Goal: Check status: Check status

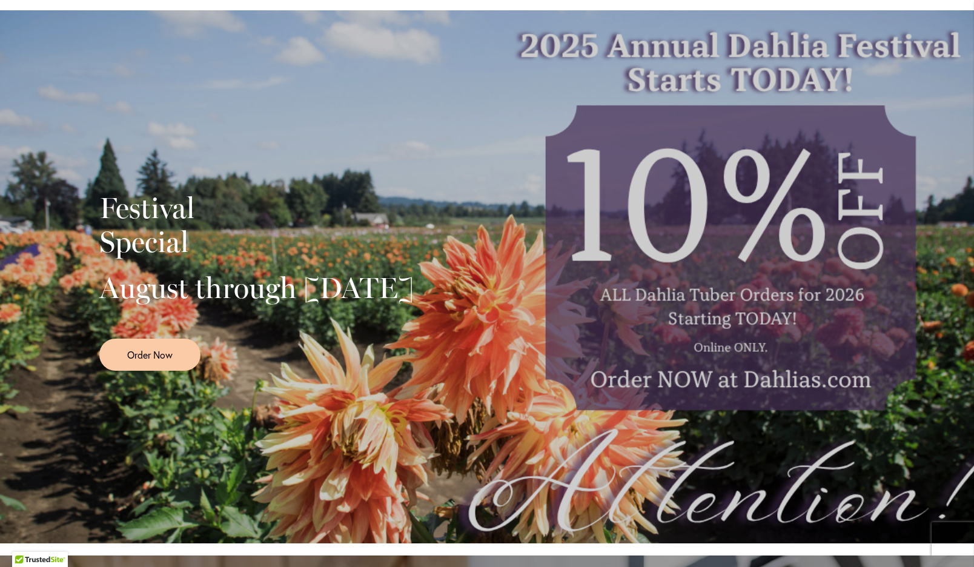
scroll to position [117, 0]
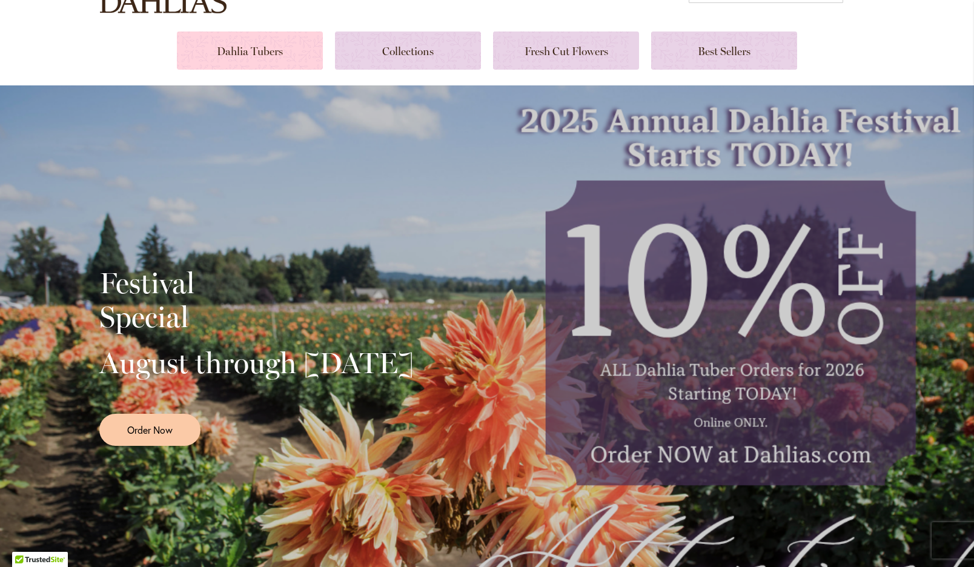
click at [262, 57] on link at bounding box center [250, 50] width 146 height 38
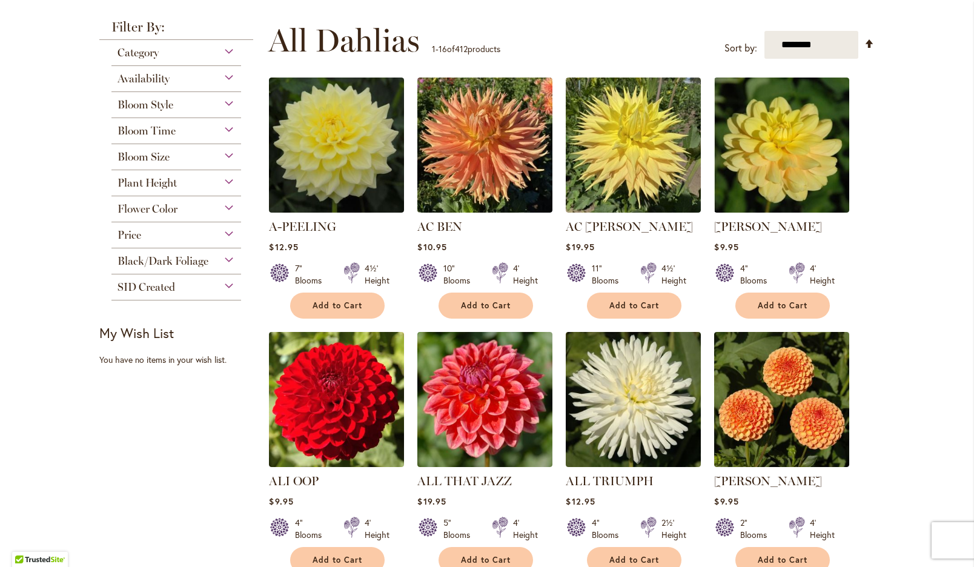
scroll to position [255, 0]
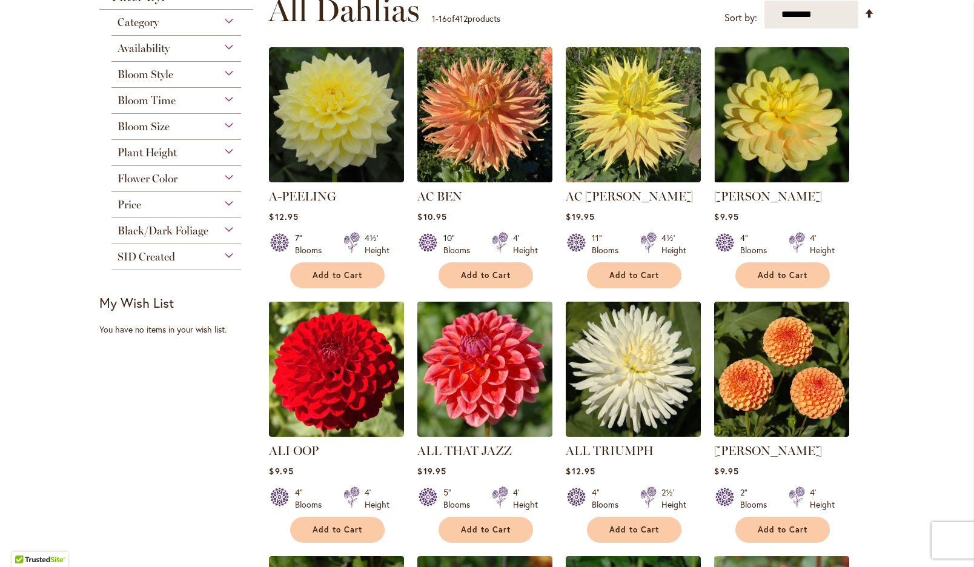
click at [225, 81] on div "Bloom Style" at bounding box center [176, 71] width 130 height 19
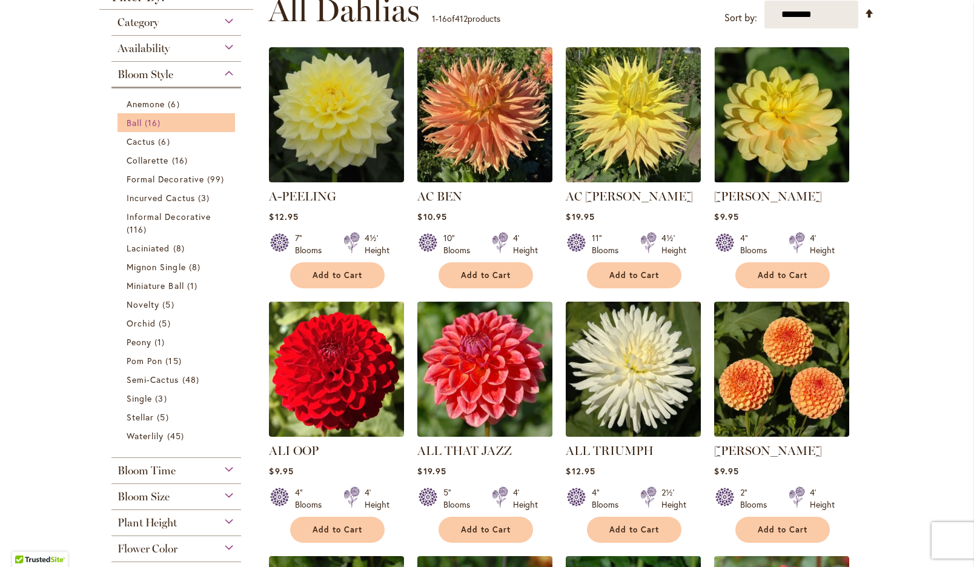
click at [137, 128] on span "Ball" at bounding box center [134, 123] width 15 height 12
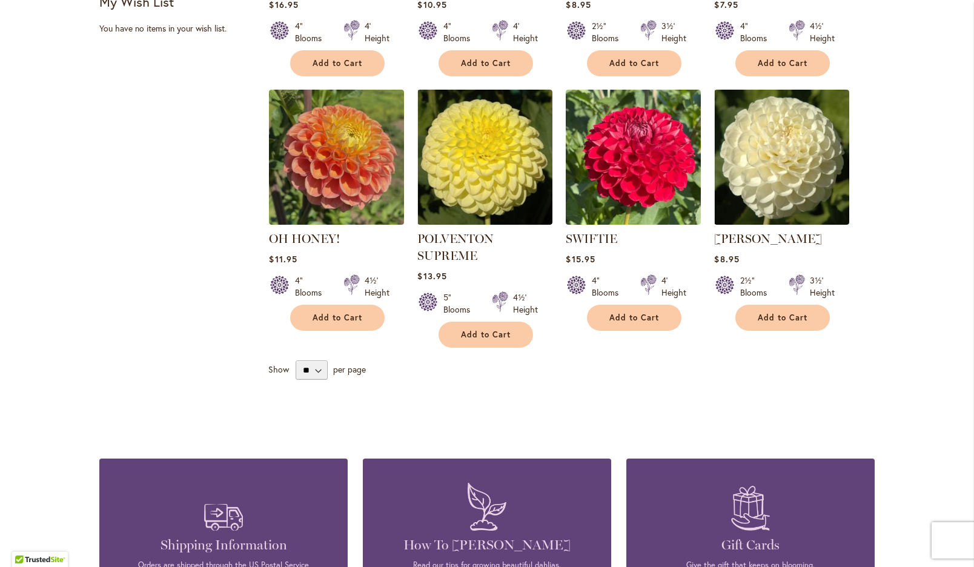
scroll to position [989, 0]
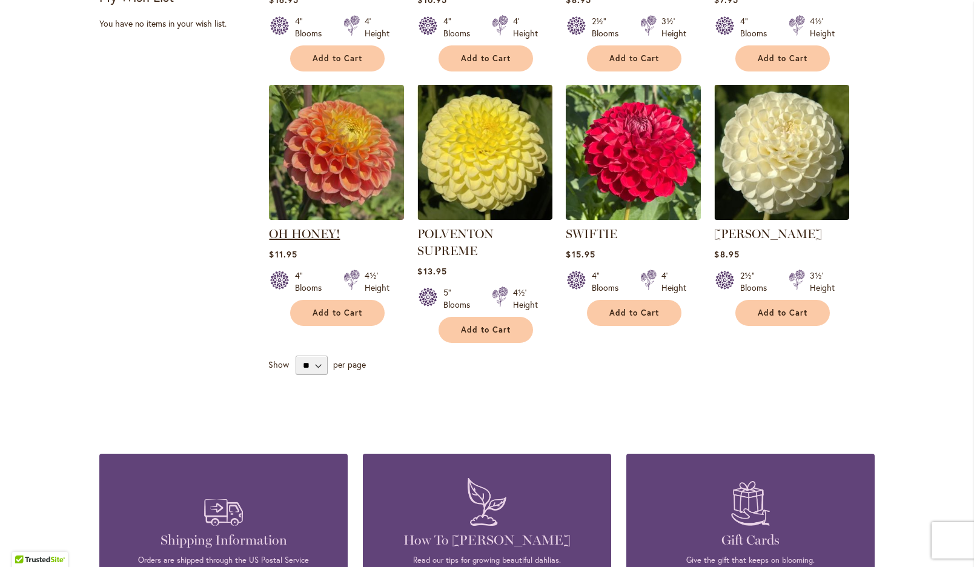
click at [306, 226] on link "OH HONEY!" at bounding box center [304, 233] width 71 height 15
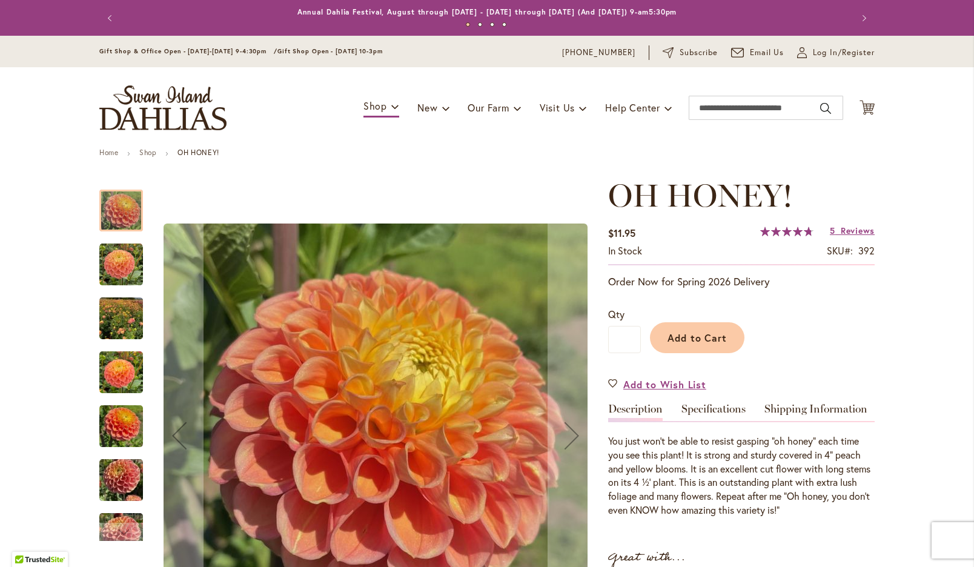
click at [122, 447] on img "Oh Honey!" at bounding box center [121, 426] width 44 height 58
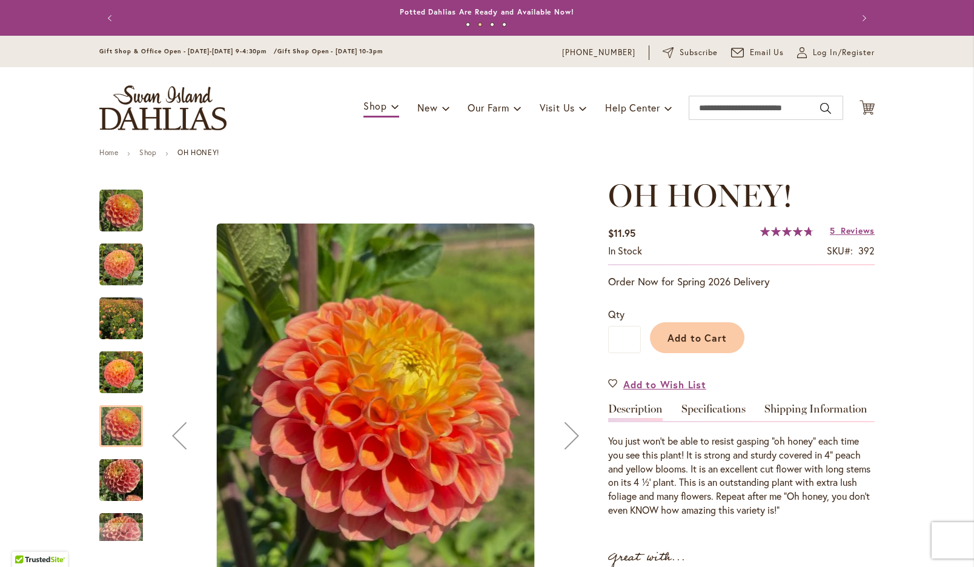
click at [120, 508] on img "Oh Honey!" at bounding box center [121, 480] width 44 height 58
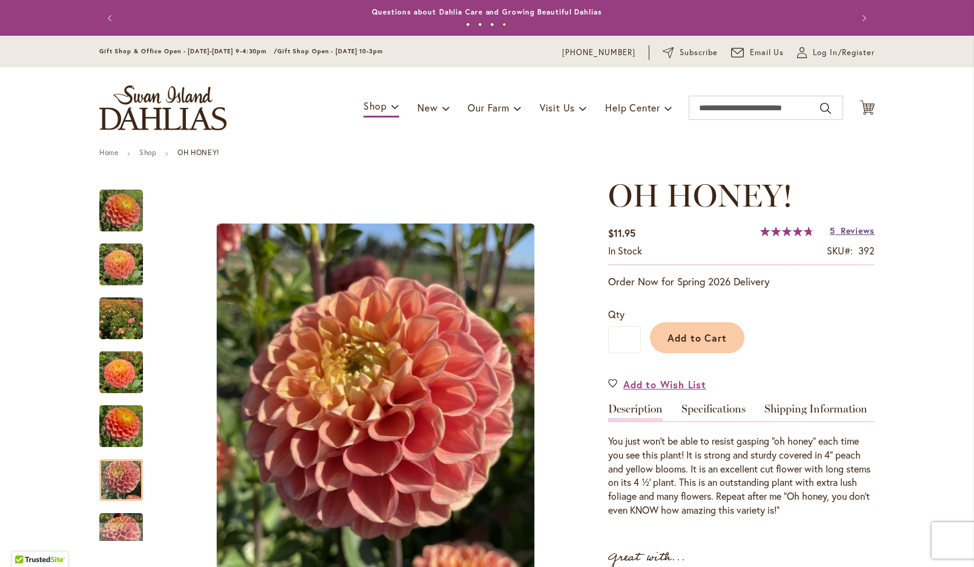
click at [843, 236] on span "Reviews" at bounding box center [857, 231] width 34 height 12
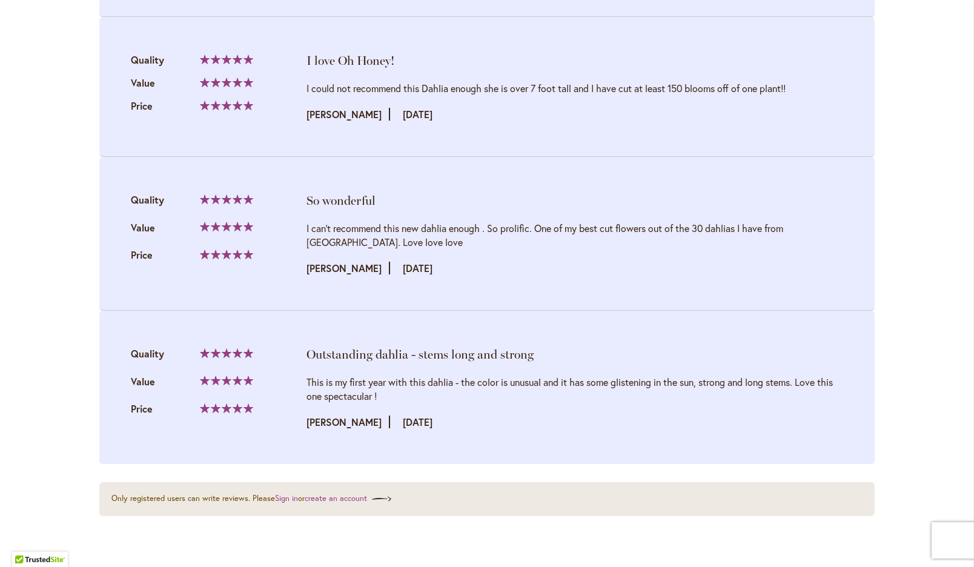
scroll to position [1672, 0]
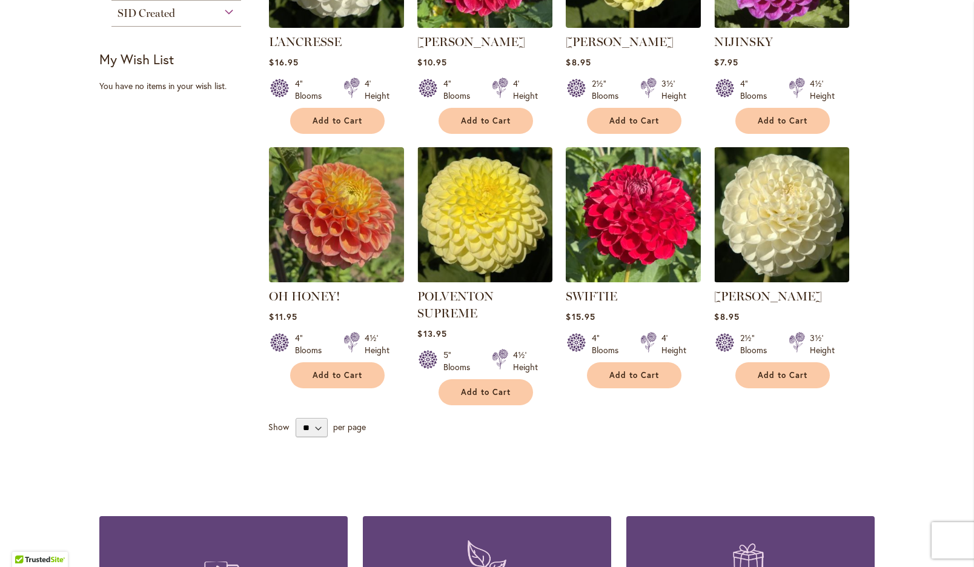
scroll to position [928, 0]
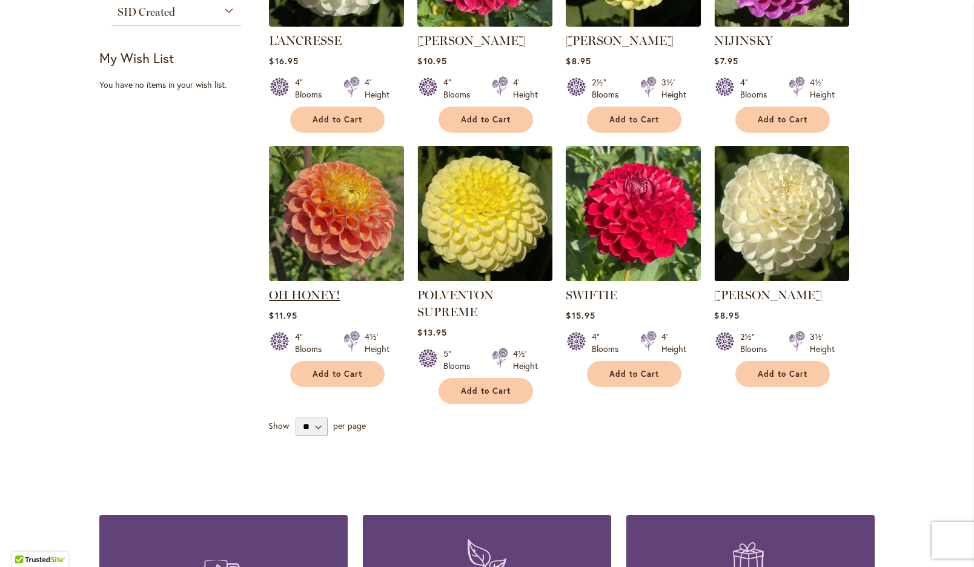
click at [320, 288] on link "OH HONEY!" at bounding box center [304, 295] width 71 height 15
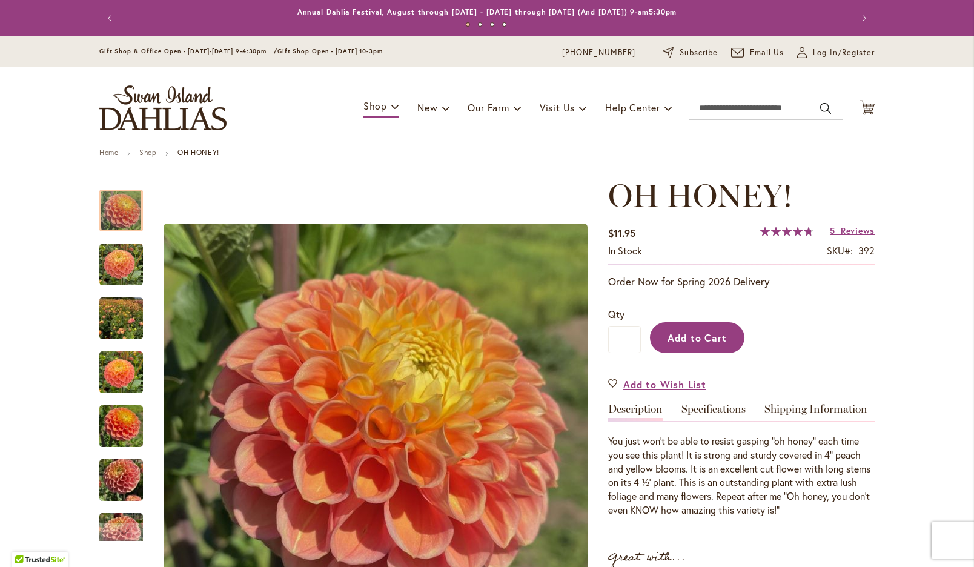
click at [701, 344] on span "Add to Cart" at bounding box center [697, 337] width 60 height 13
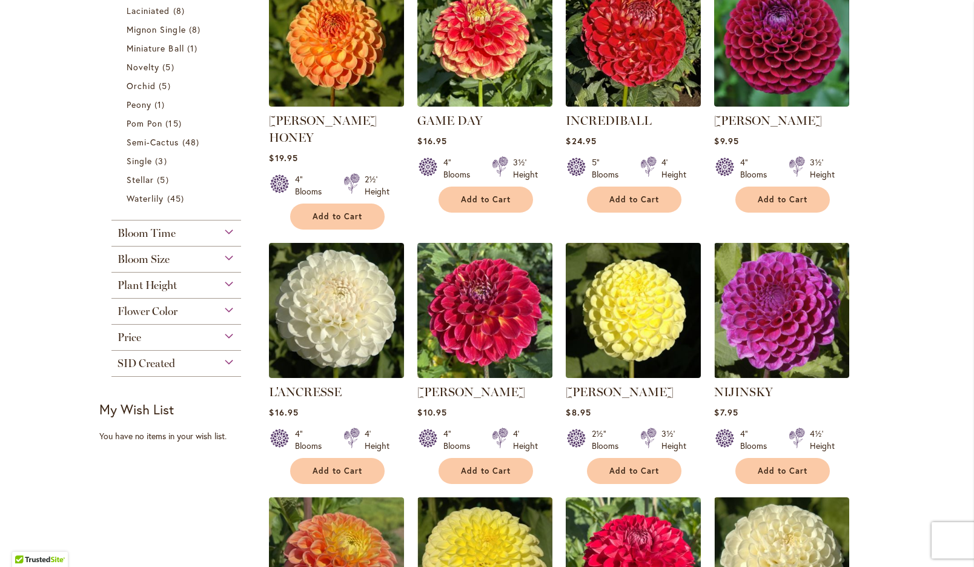
scroll to position [589, 0]
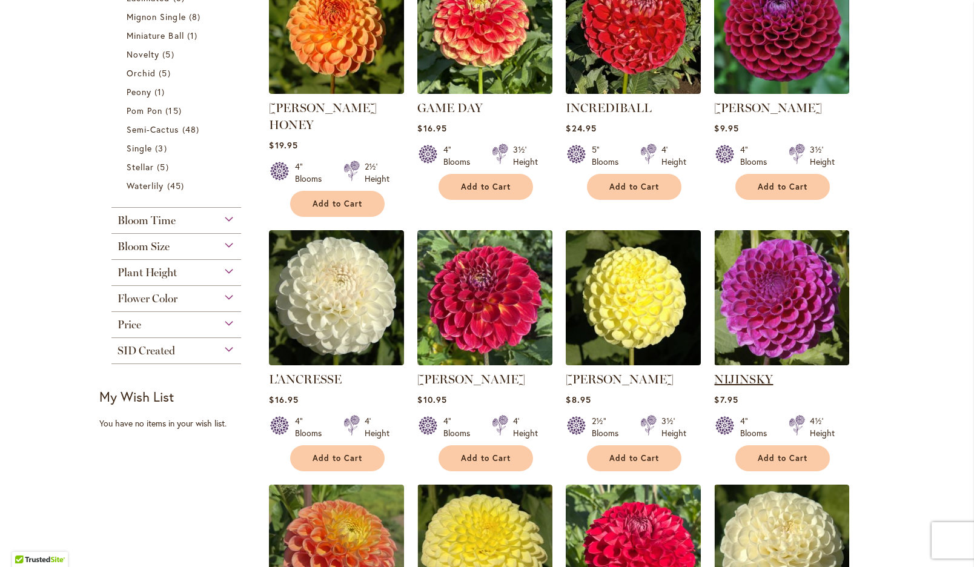
click at [754, 372] on link "NIJINSKY" at bounding box center [743, 379] width 59 height 15
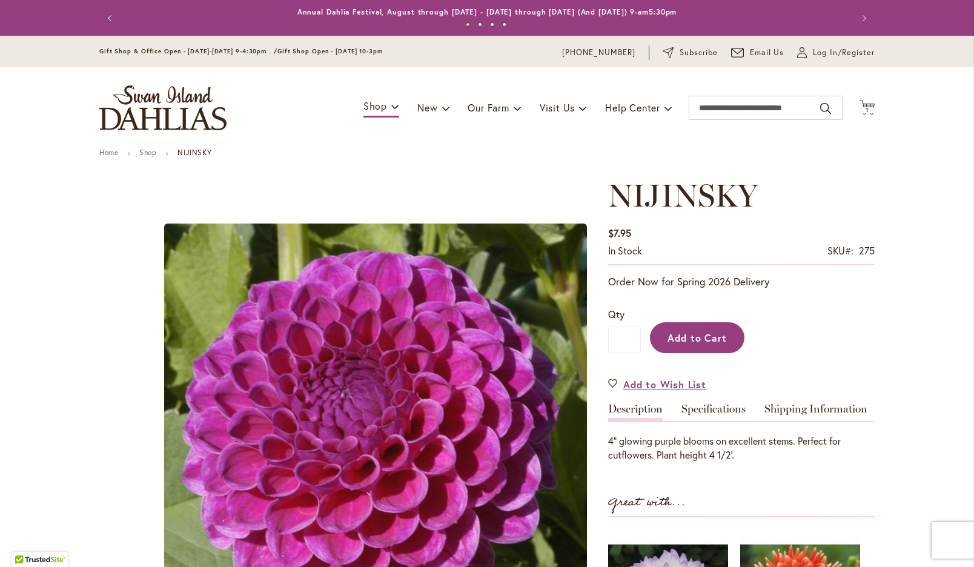
click at [697, 344] on span "Add to Cart" at bounding box center [697, 337] width 60 height 13
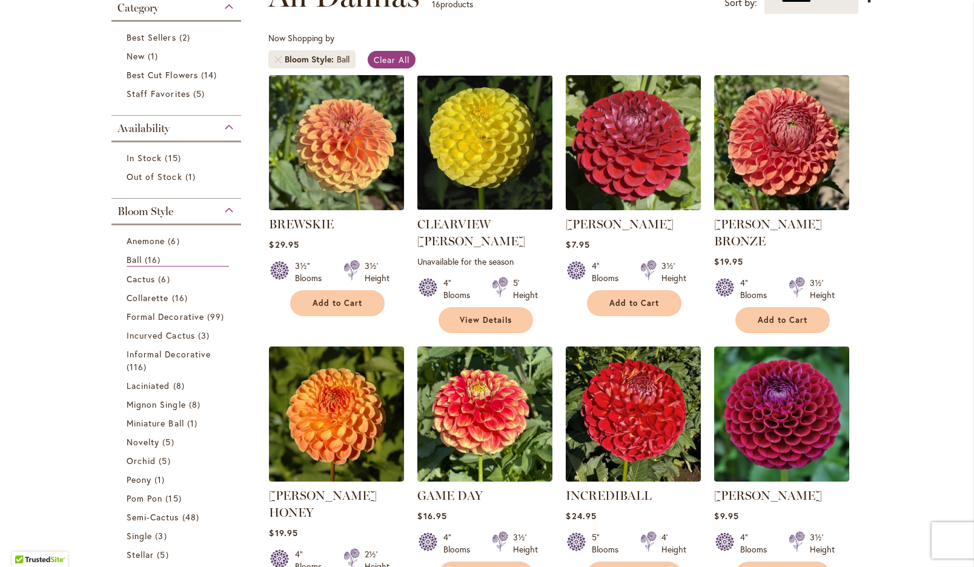
scroll to position [207, 0]
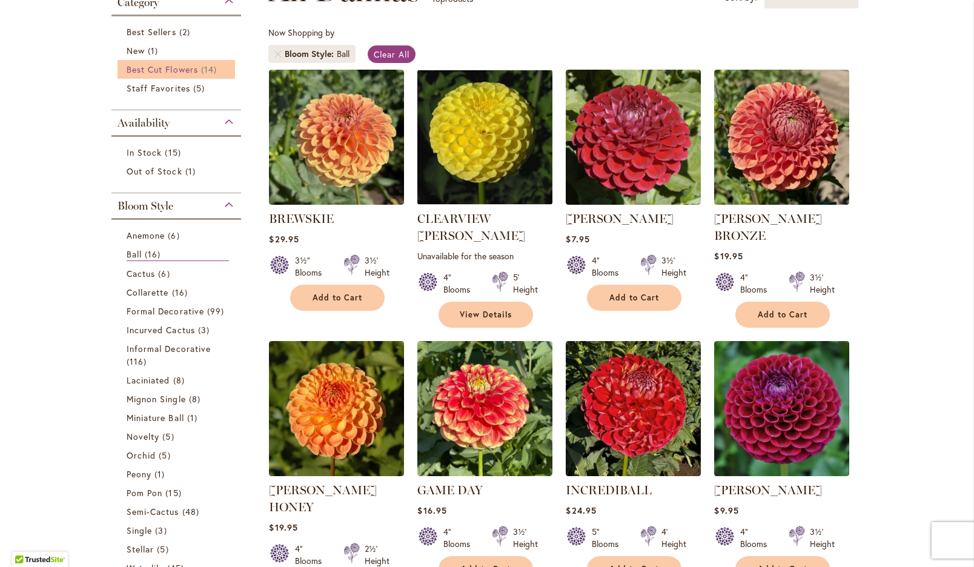
click at [142, 75] on span "Best Cut Flowers" at bounding box center [162, 70] width 71 height 12
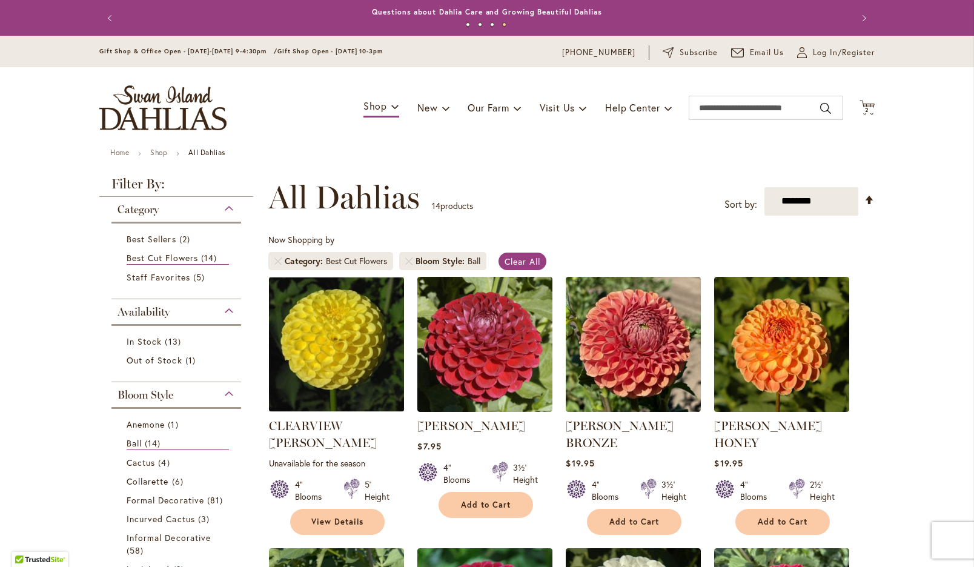
click at [480, 267] on div "Ball" at bounding box center [473, 261] width 13 height 12
click at [410, 265] on link "Remove Bloom Style Ball" at bounding box center [408, 260] width 7 height 7
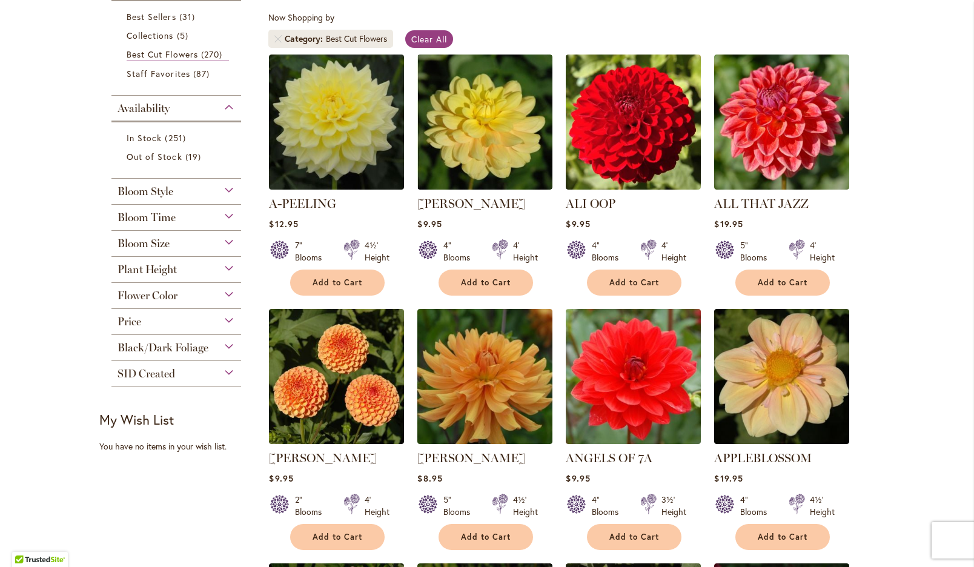
scroll to position [207, 0]
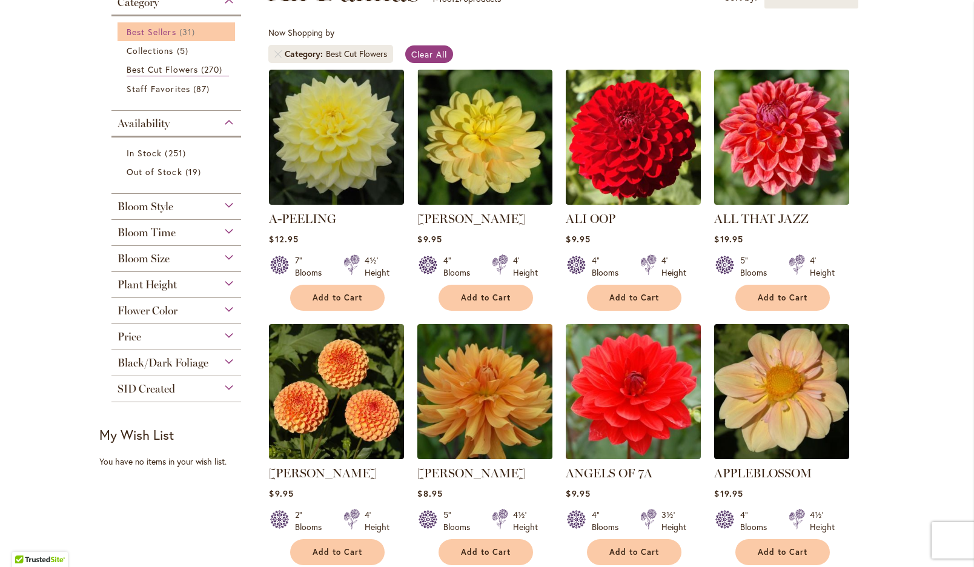
click at [165, 38] on span "Best Sellers" at bounding box center [152, 32] width 50 height 12
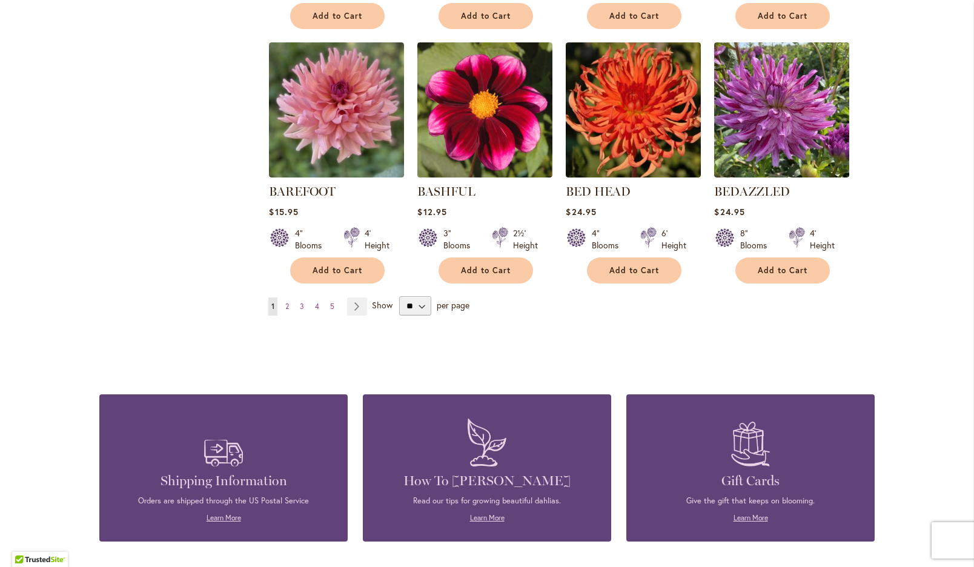
scroll to position [1001, 0]
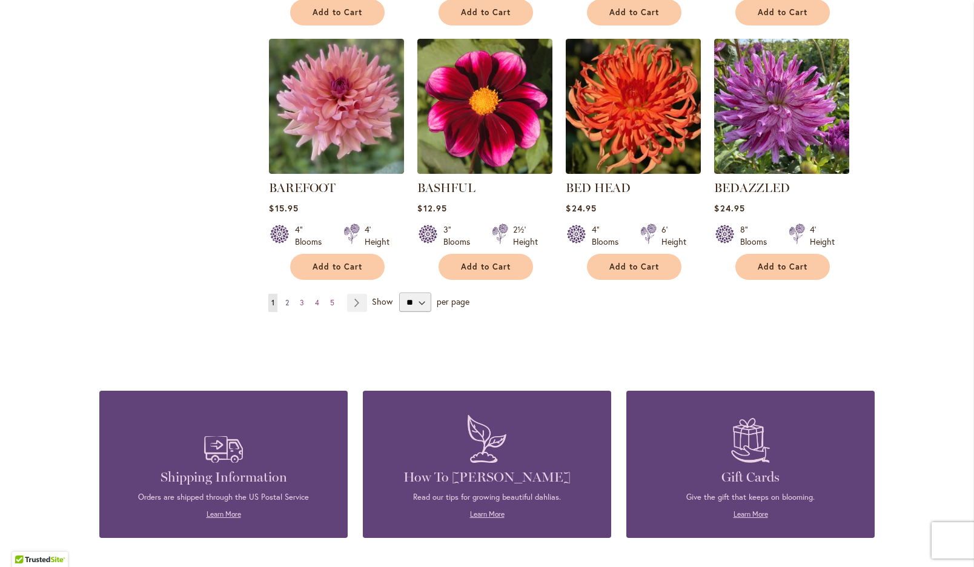
click at [287, 307] on span "2" at bounding box center [287, 302] width 4 height 9
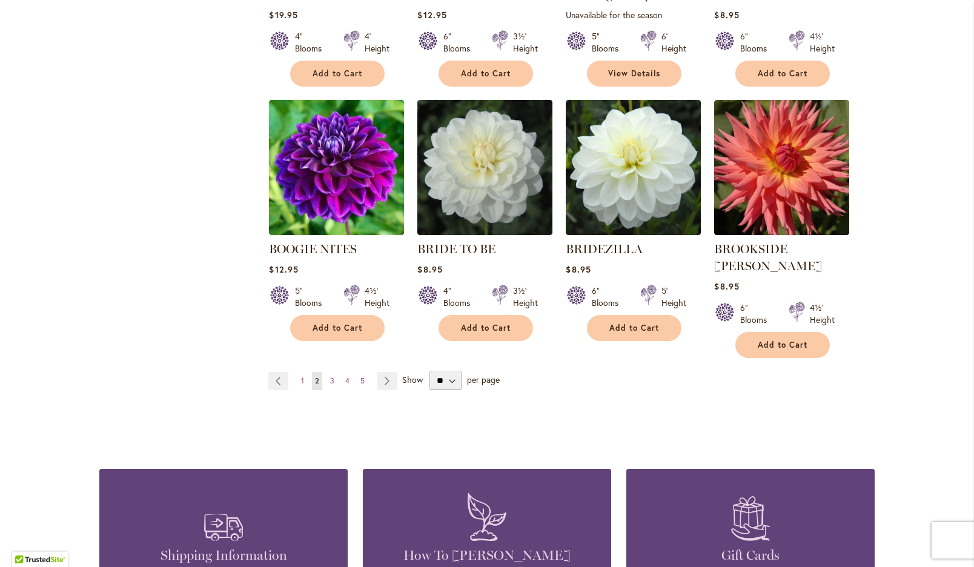
scroll to position [957, 0]
click at [334, 375] on span "3" at bounding box center [332, 379] width 4 height 9
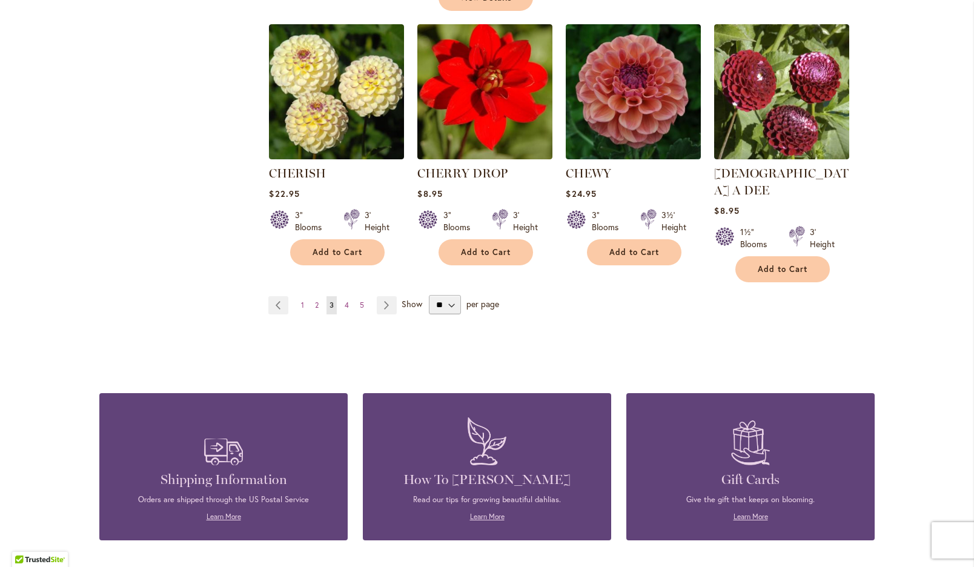
scroll to position [1055, 0]
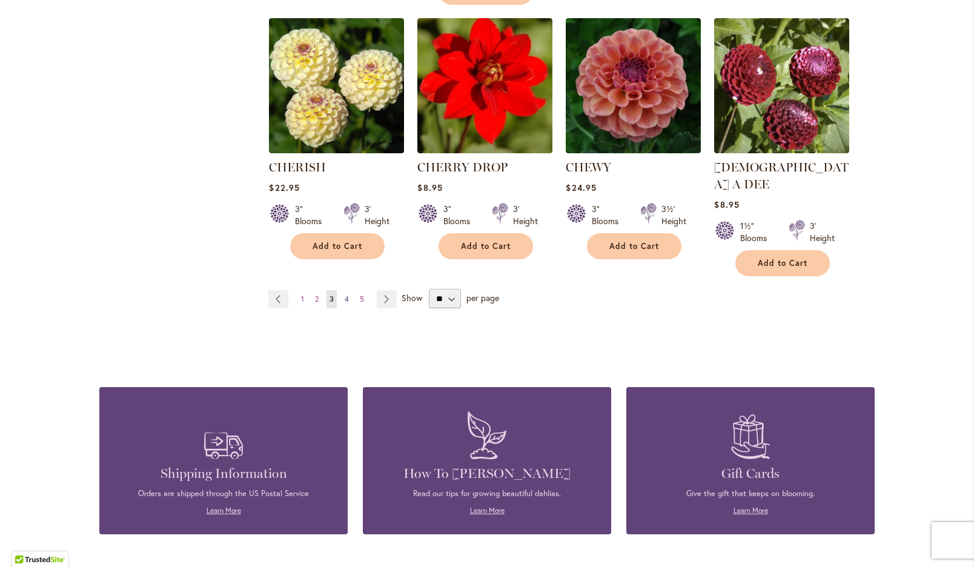
click at [349, 294] on span "4" at bounding box center [347, 298] width 4 height 9
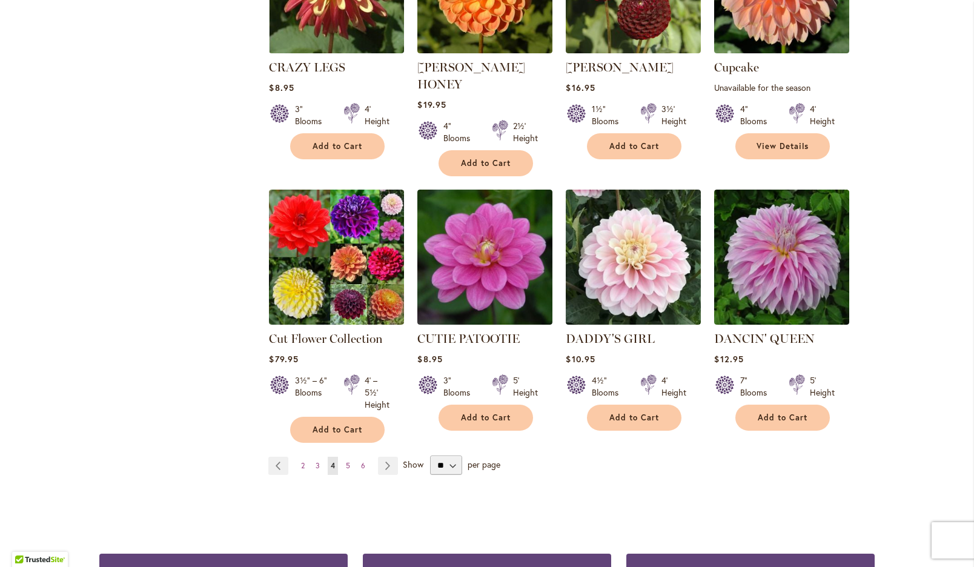
scroll to position [915, 0]
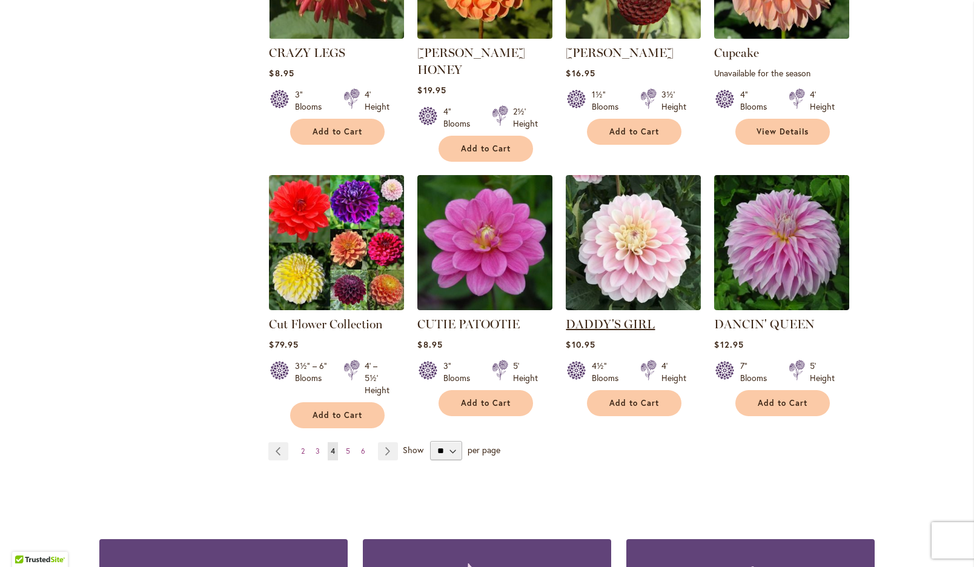
click at [612, 317] on link "DADDY'S GIRL" at bounding box center [609, 324] width 89 height 15
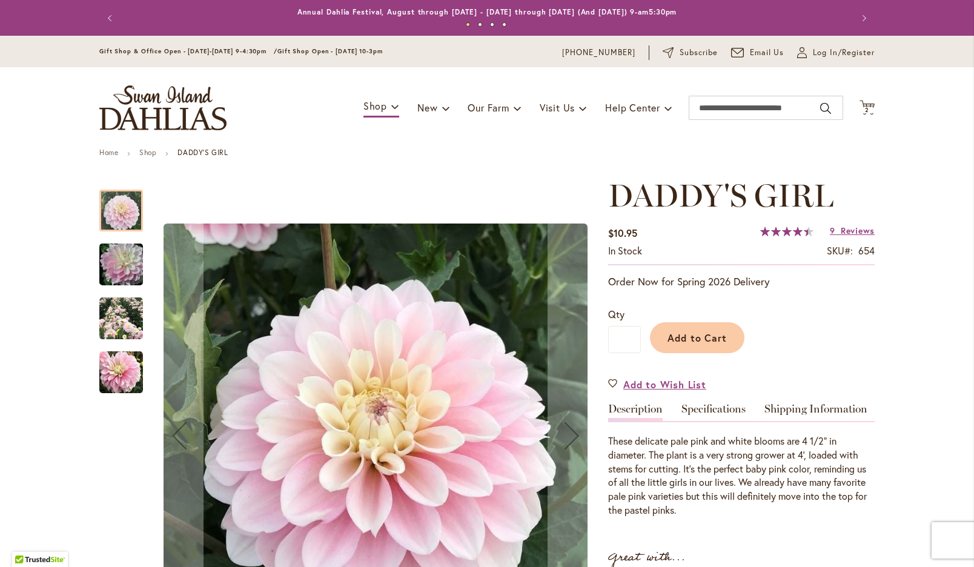
click at [117, 281] on img "DADDY'S GIRL" at bounding box center [120, 265] width 87 height 58
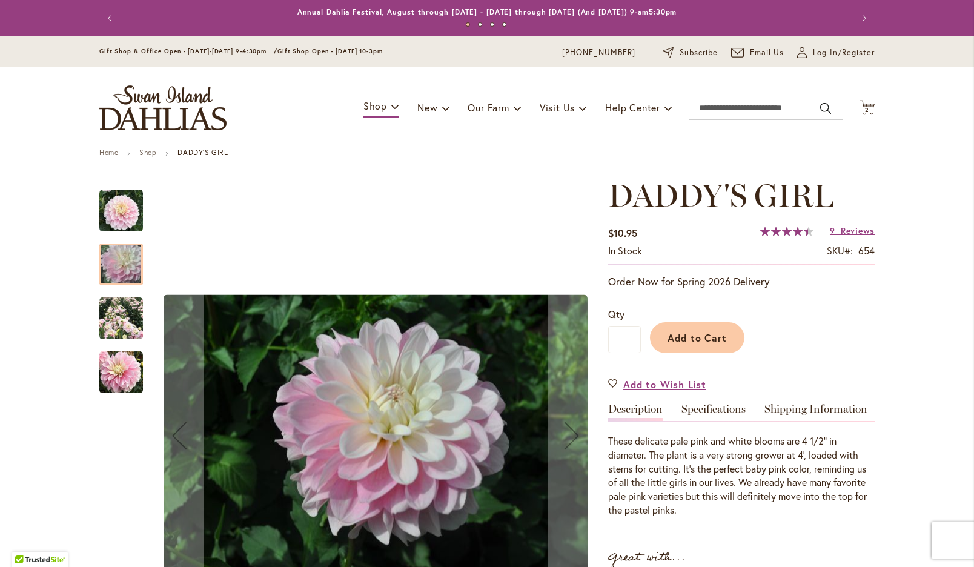
click at [122, 313] on img "DADDY'S GIRL" at bounding box center [121, 319] width 44 height 44
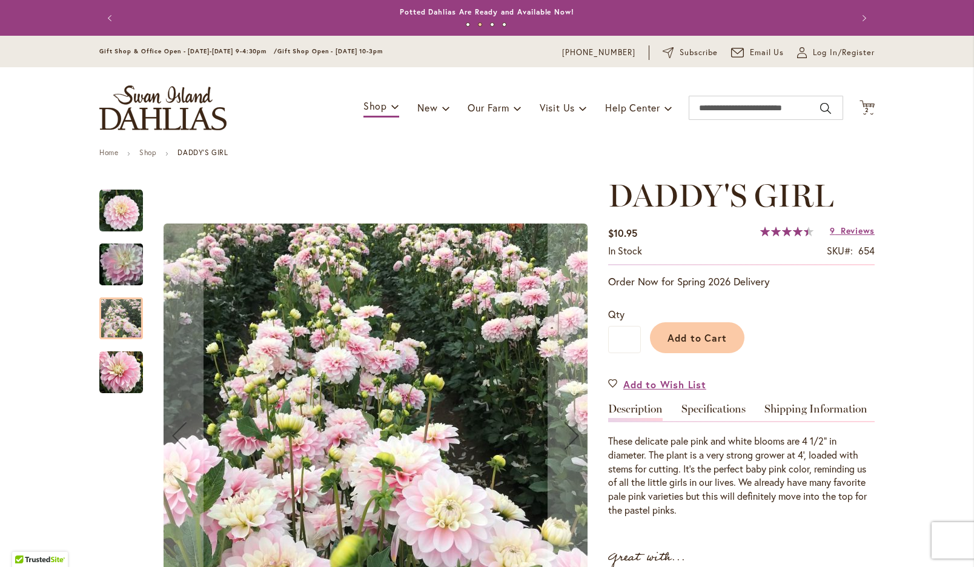
click at [123, 384] on img "DADDY'S GIRL" at bounding box center [121, 373] width 44 height 44
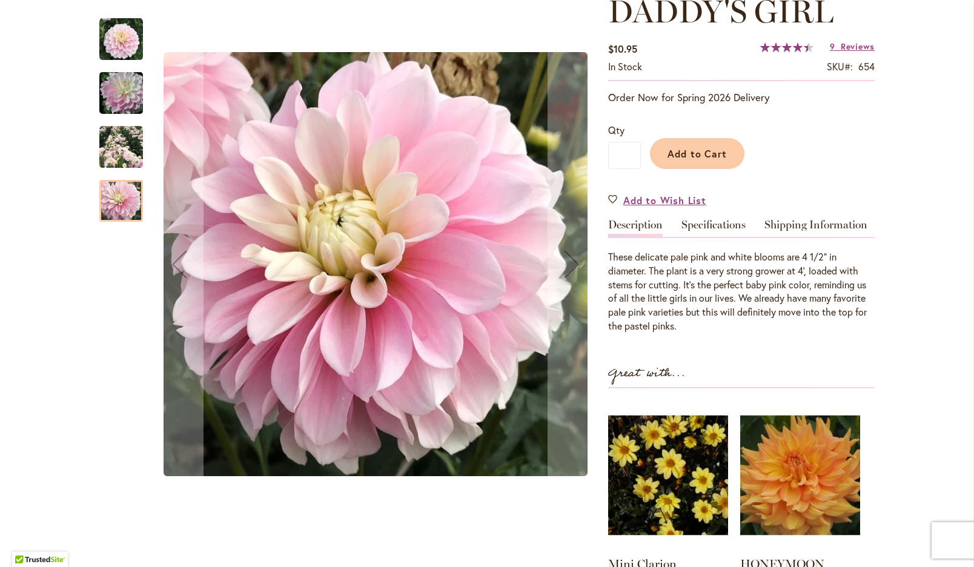
scroll to position [193, 0]
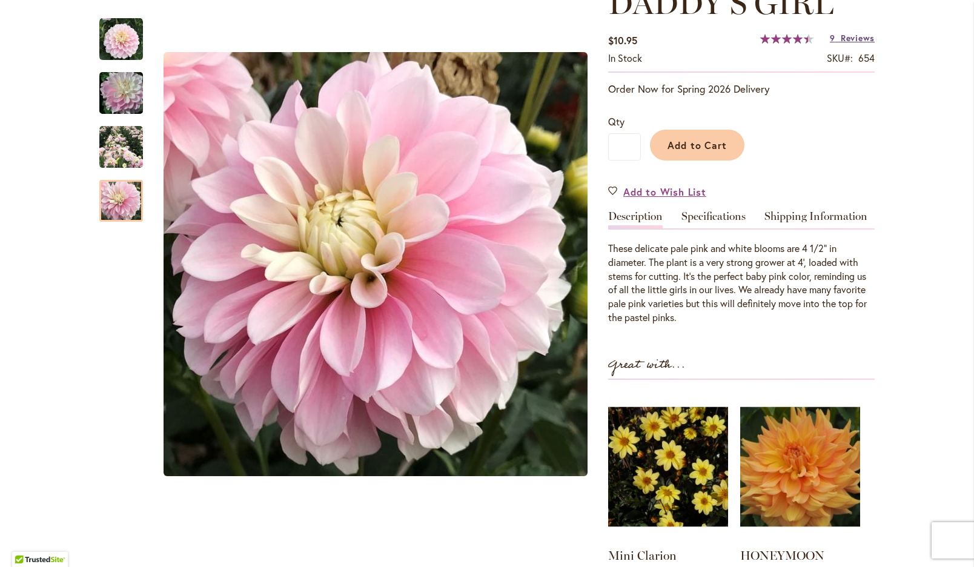
click at [853, 44] on span "Reviews" at bounding box center [857, 38] width 34 height 12
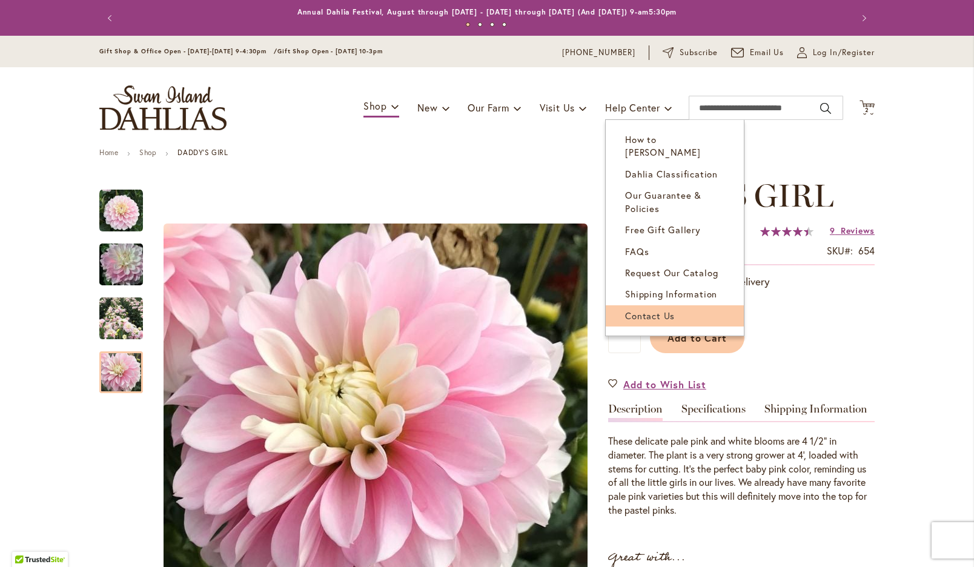
scroll to position [0, 0]
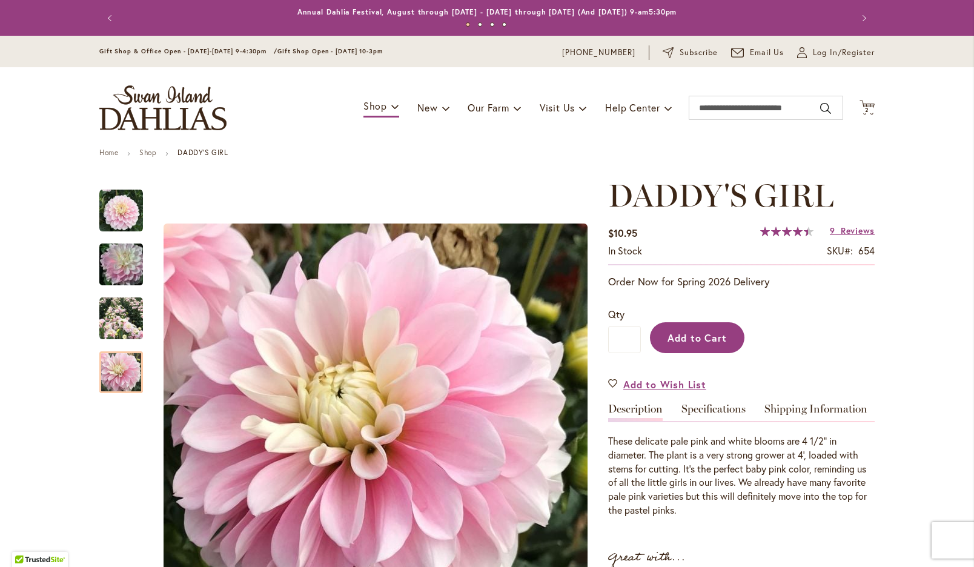
click at [688, 344] on span "Add to Cart" at bounding box center [697, 337] width 60 height 13
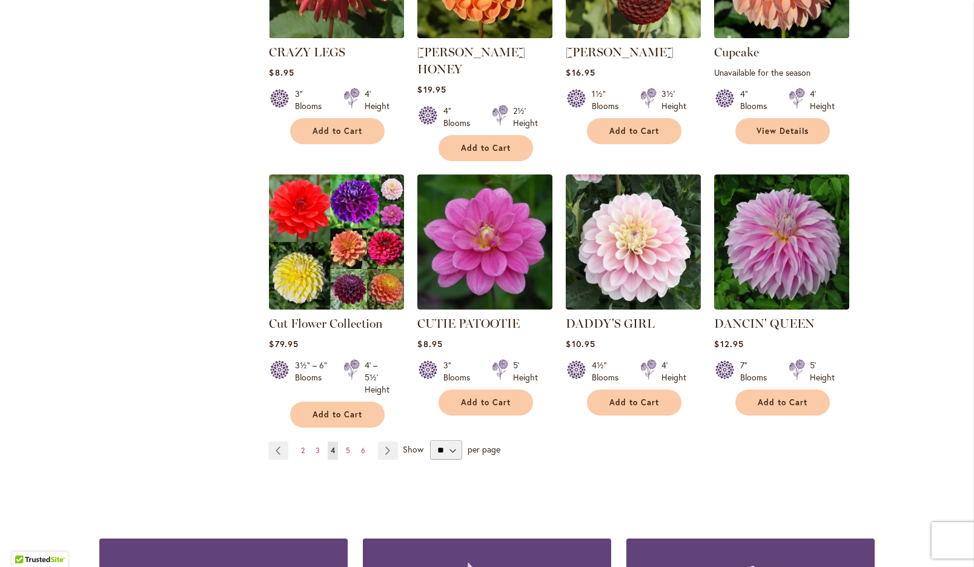
scroll to position [919, 0]
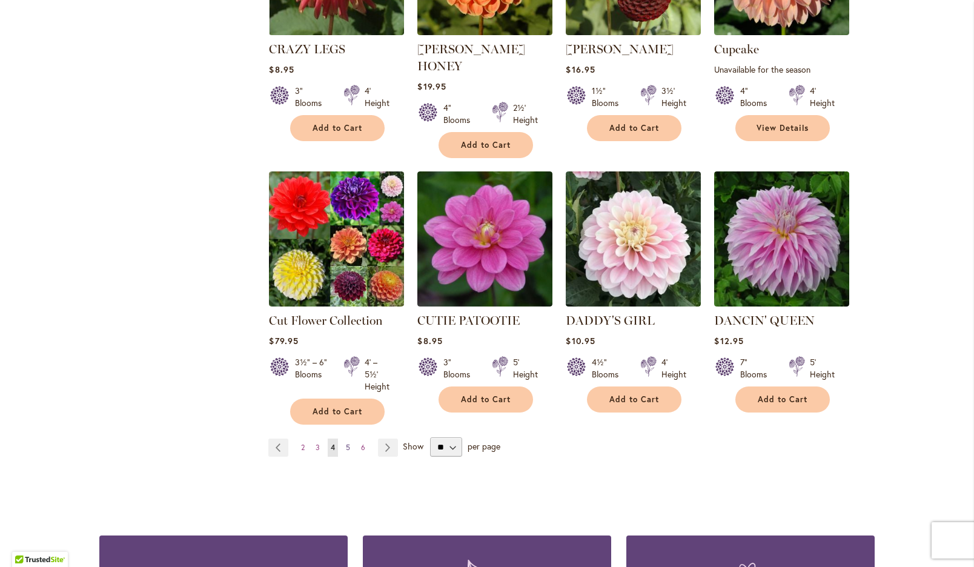
click at [349, 443] on span "5" at bounding box center [348, 447] width 4 height 9
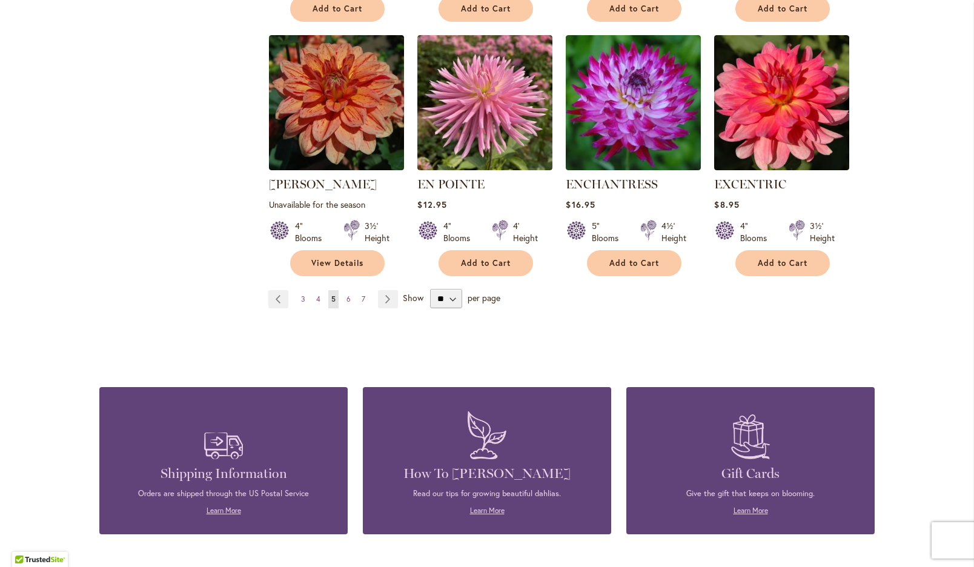
scroll to position [1023, 0]
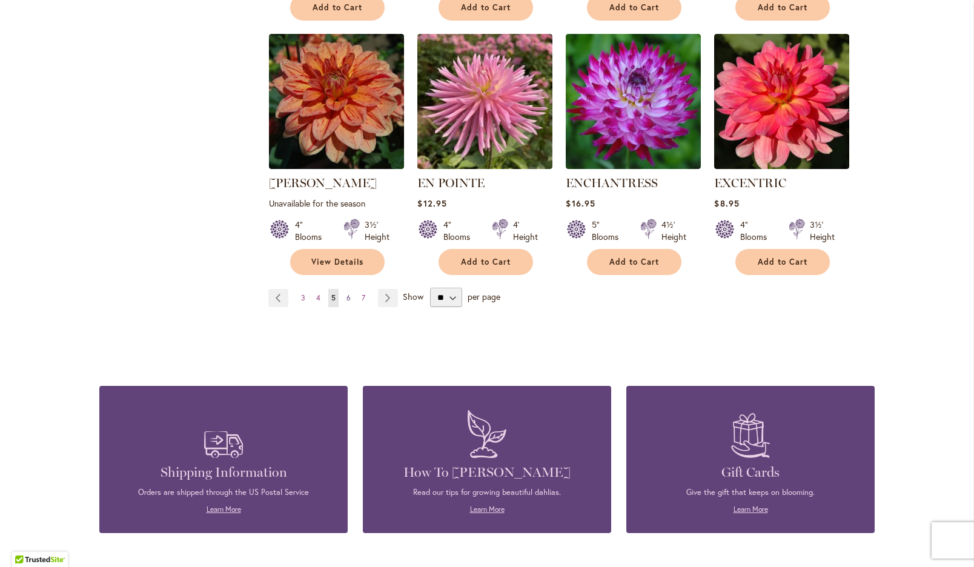
click at [351, 302] on span "6" at bounding box center [348, 297] width 4 height 9
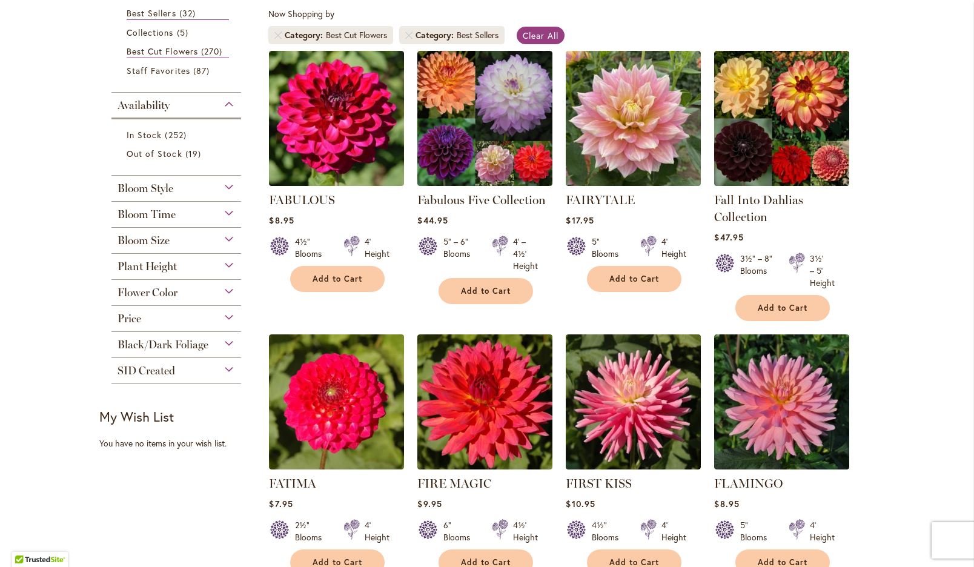
scroll to position [231, 0]
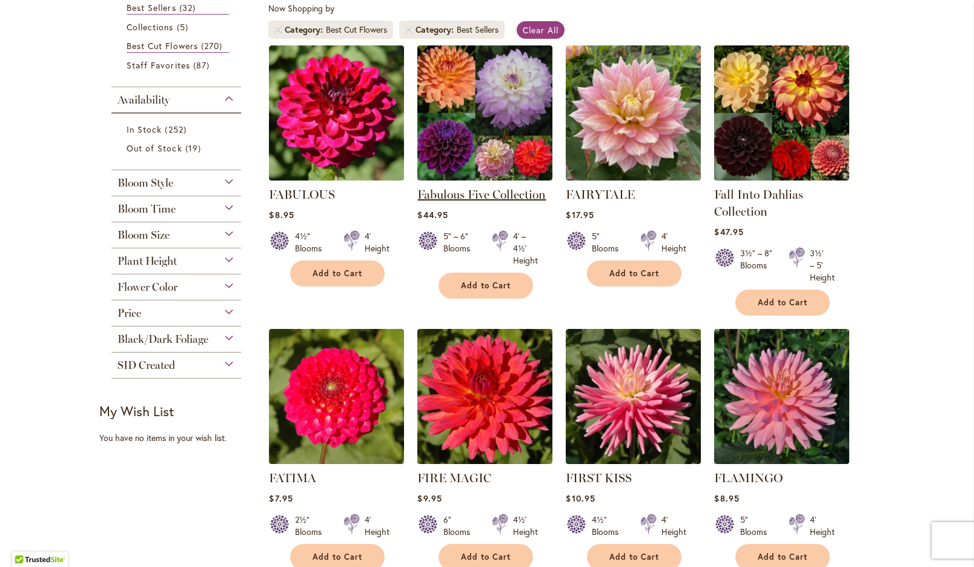
click at [489, 202] on link "Fabulous Five Collection" at bounding box center [481, 194] width 128 height 15
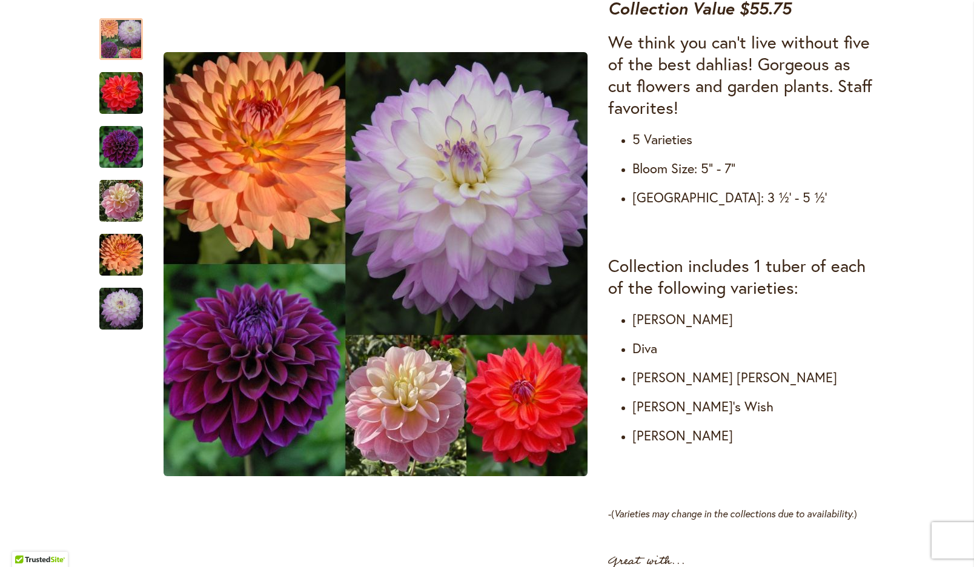
scroll to position [486, 0]
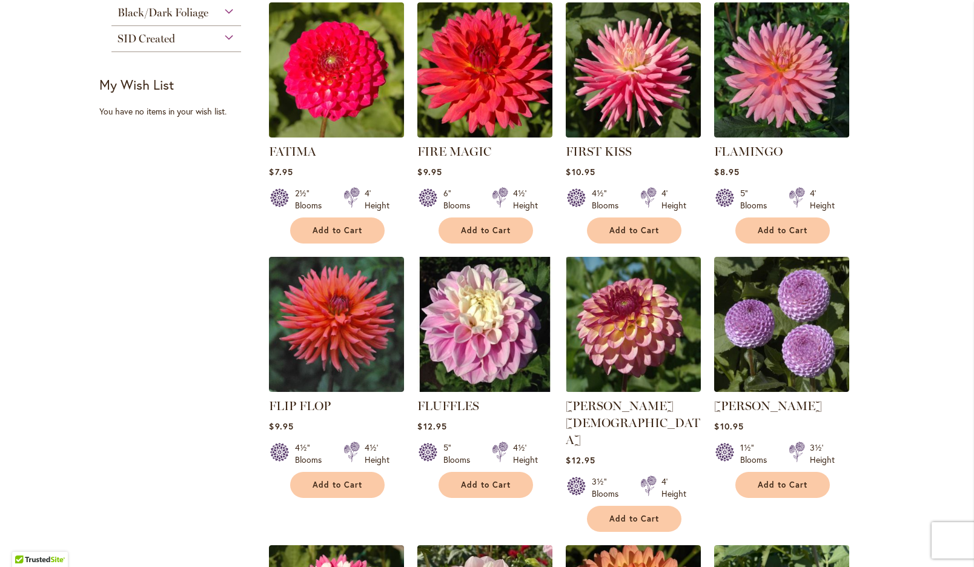
scroll to position [558, 0]
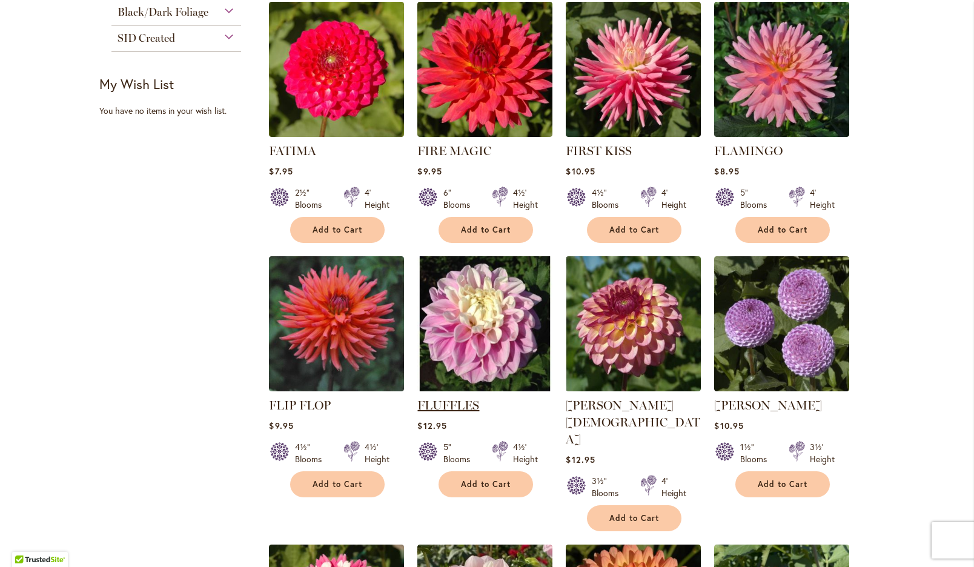
click at [460, 412] on link "FLUFFLES" at bounding box center [448, 405] width 62 height 15
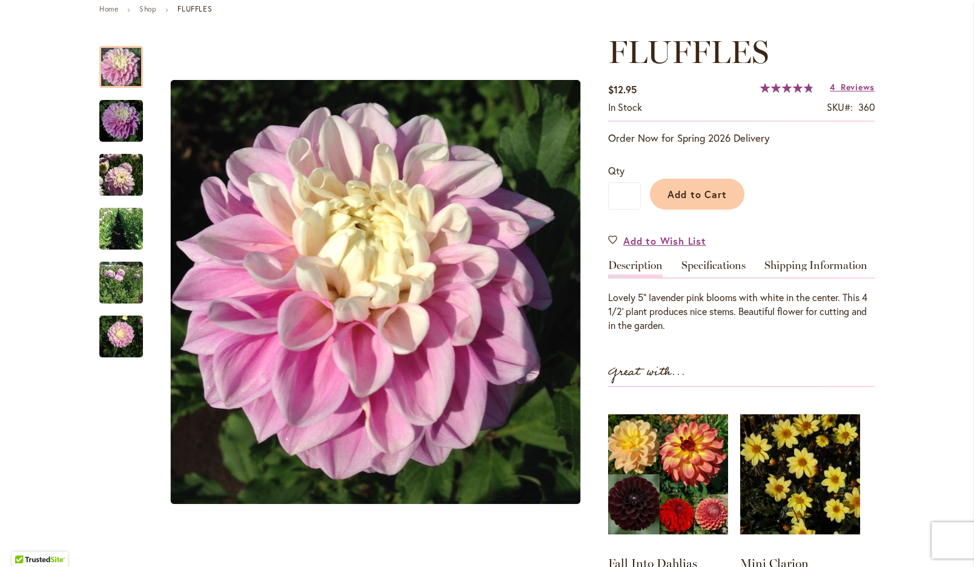
scroll to position [124, 0]
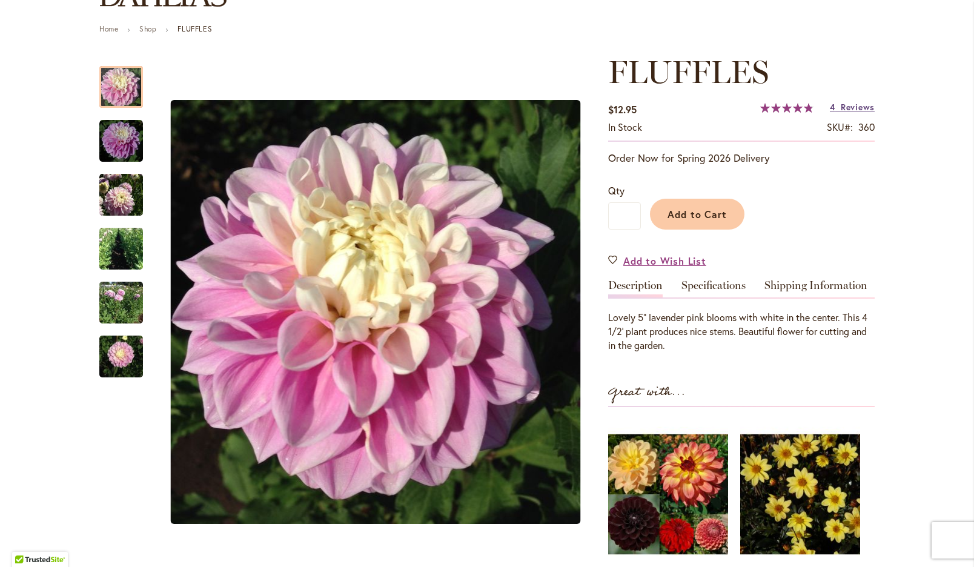
click at [848, 113] on span "Reviews" at bounding box center [857, 107] width 34 height 12
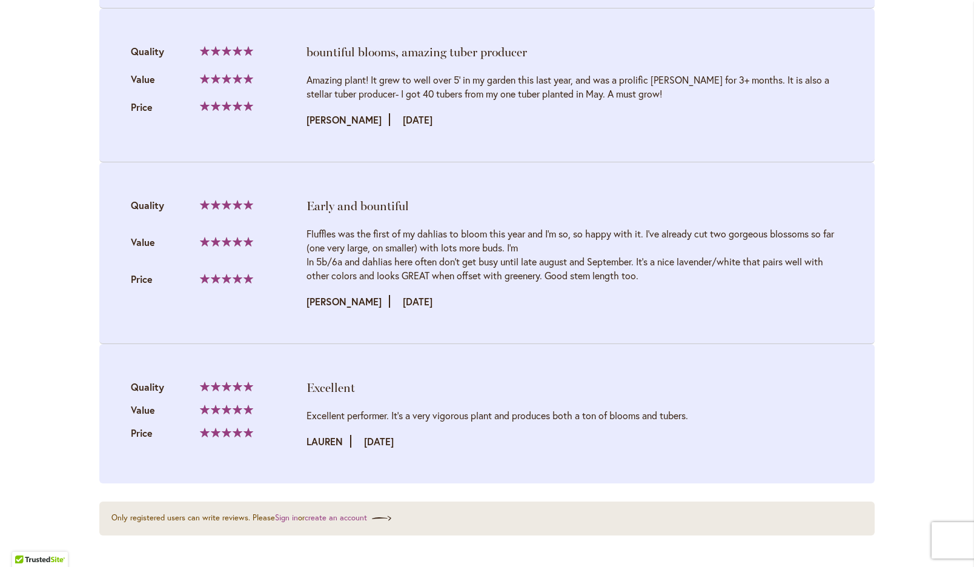
scroll to position [1486, 0]
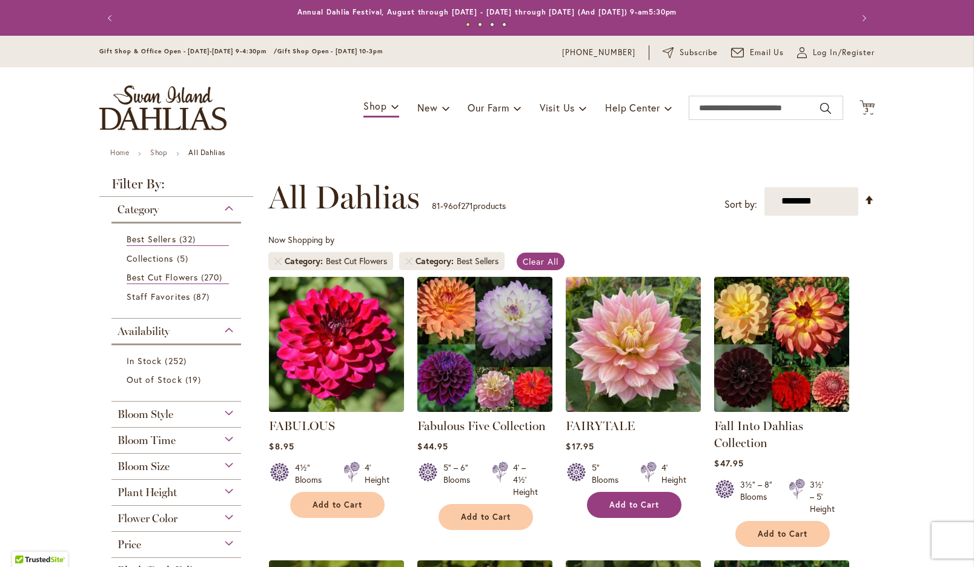
click at [652, 510] on span "Add to Cart" at bounding box center [634, 505] width 50 height 10
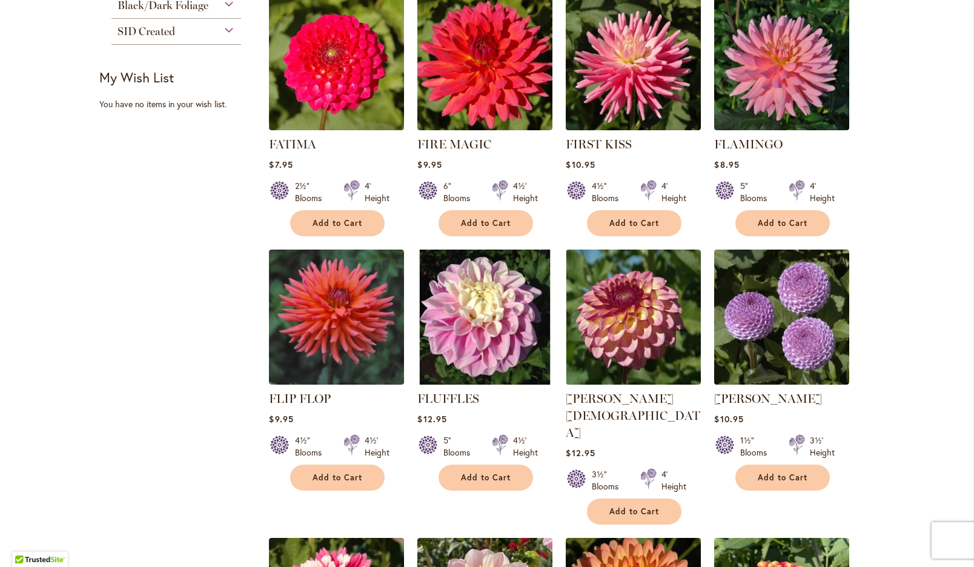
scroll to position [567, 0]
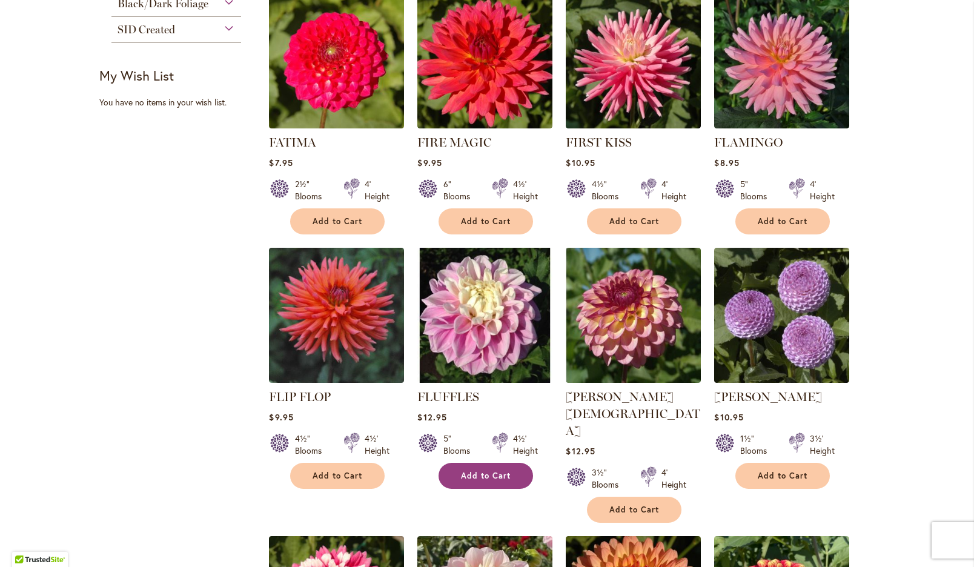
click at [505, 481] on span "Add to Cart" at bounding box center [486, 475] width 50 height 10
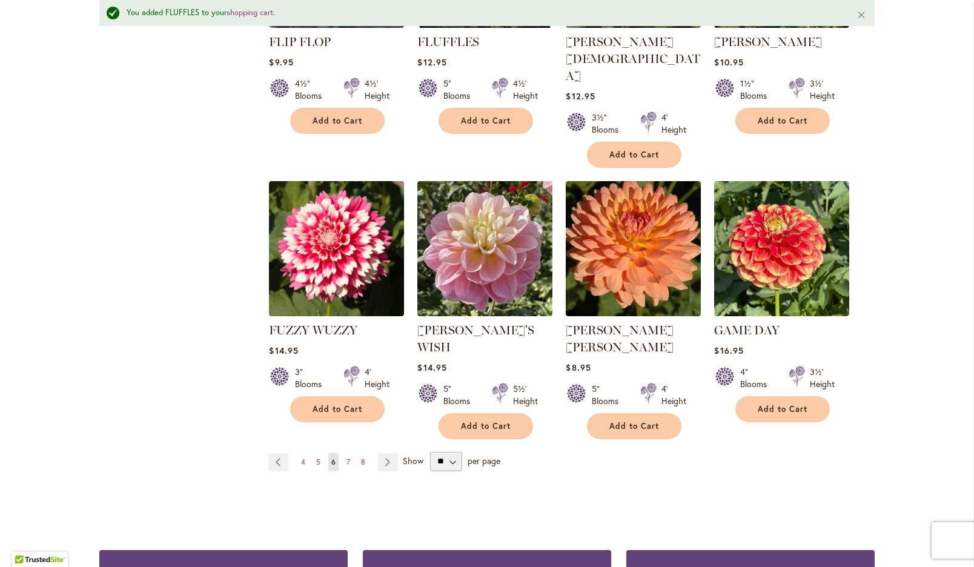
scroll to position [957, 0]
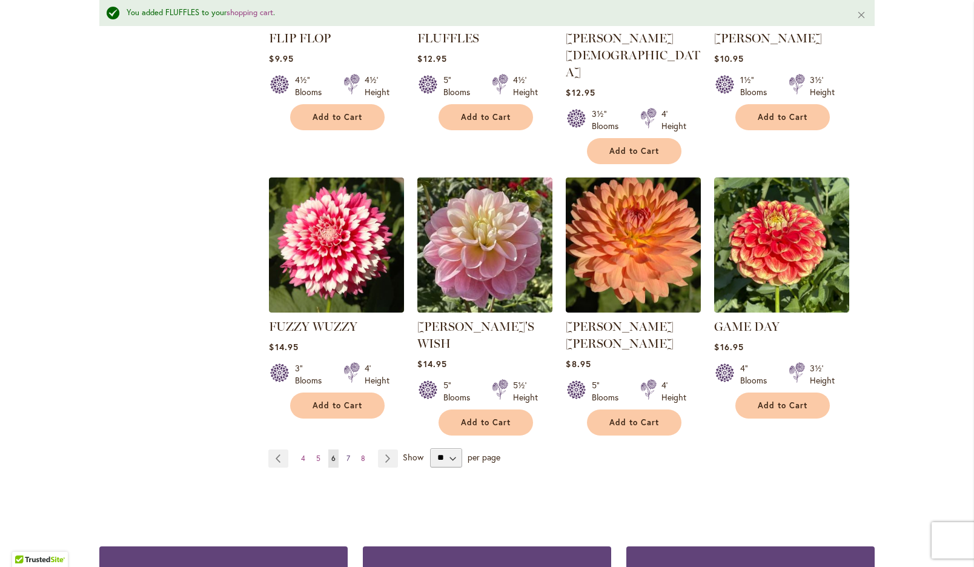
click at [350, 453] on span "7" at bounding box center [348, 457] width 4 height 9
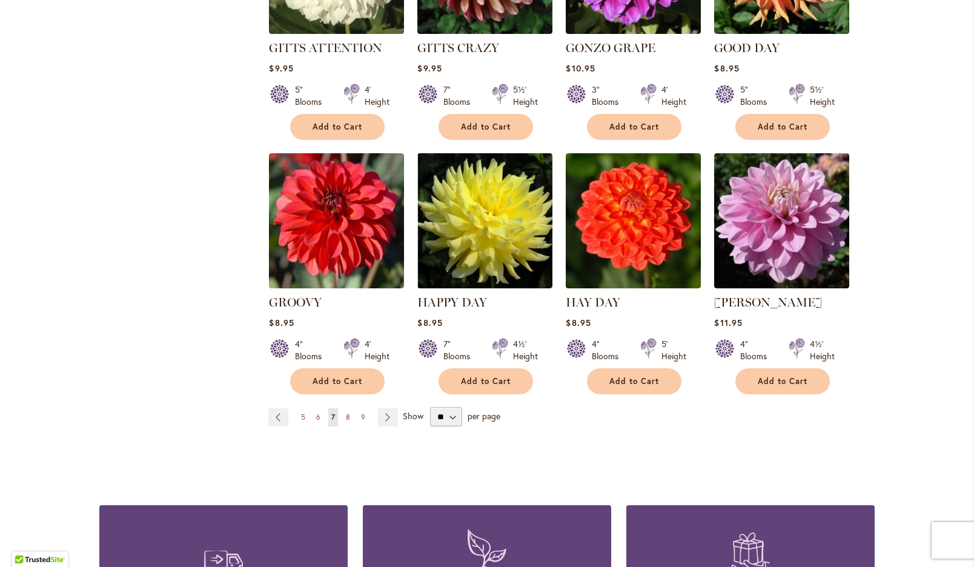
scroll to position [923, 0]
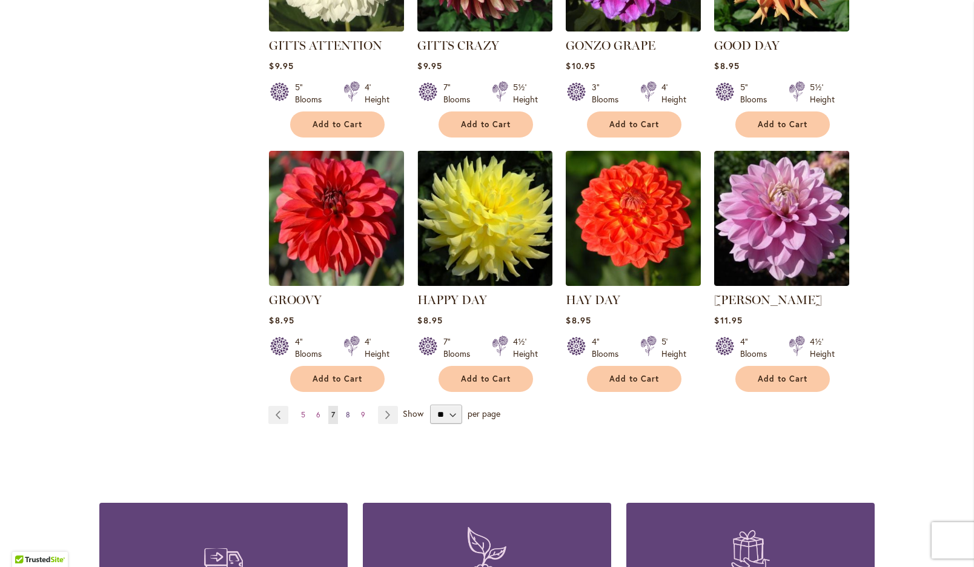
click at [350, 418] on span "8" at bounding box center [348, 414] width 4 height 9
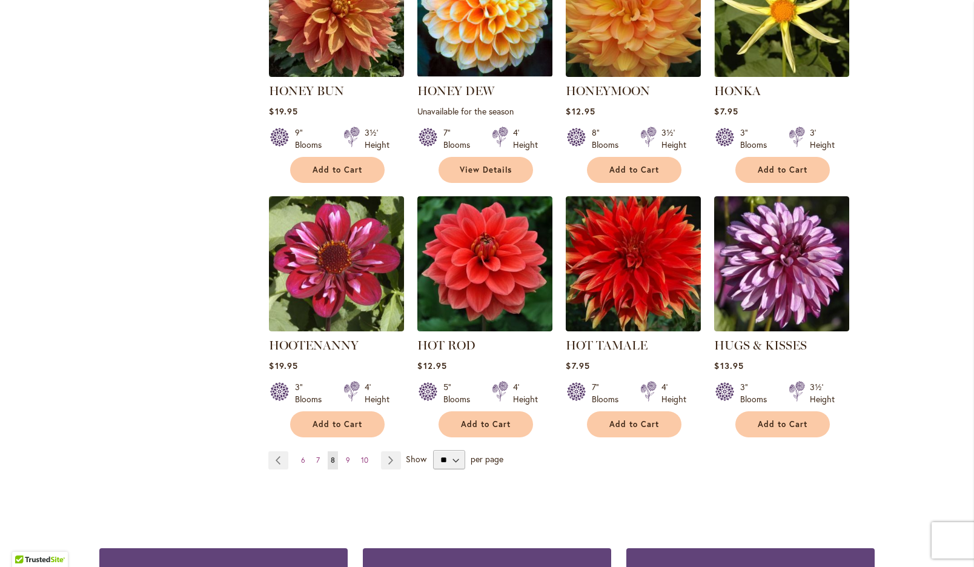
scroll to position [906, 0]
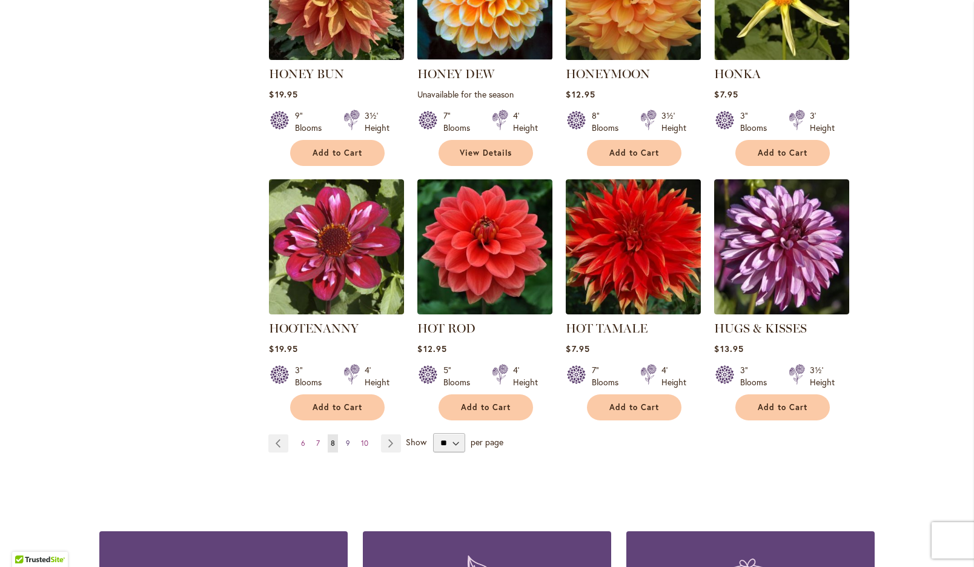
click at [348, 447] on span "9" at bounding box center [348, 442] width 4 height 9
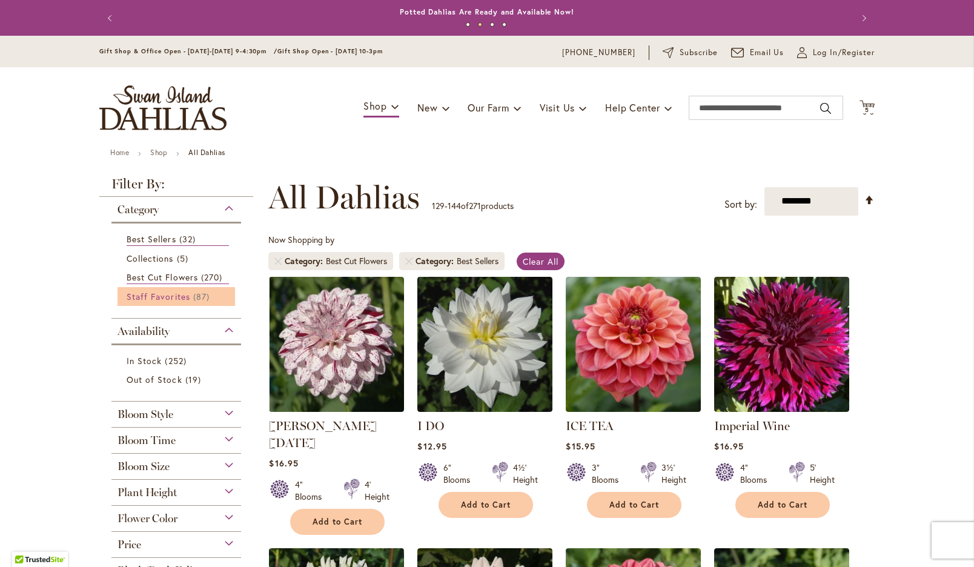
click at [160, 302] on span "Staff Favorites" at bounding box center [159, 297] width 64 height 12
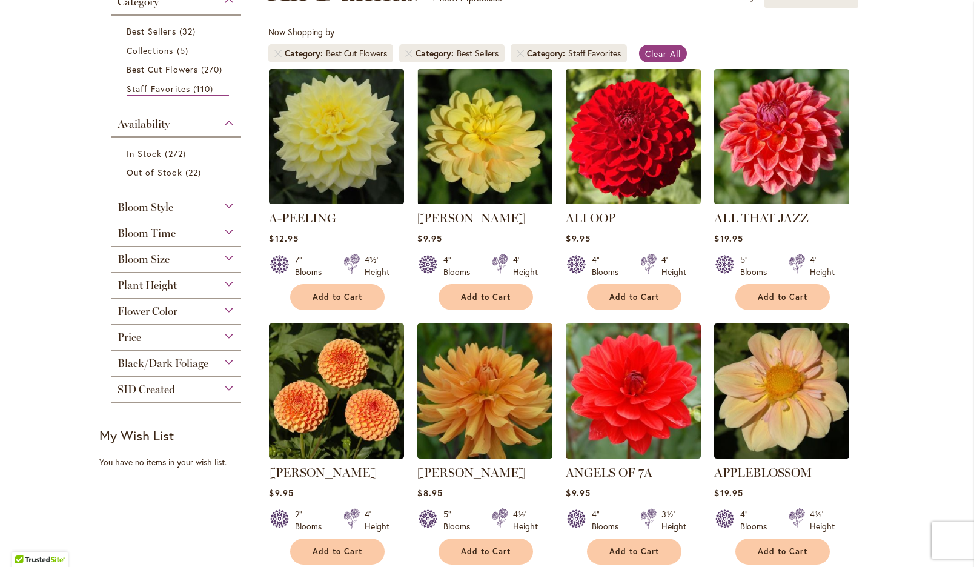
scroll to position [181, 0]
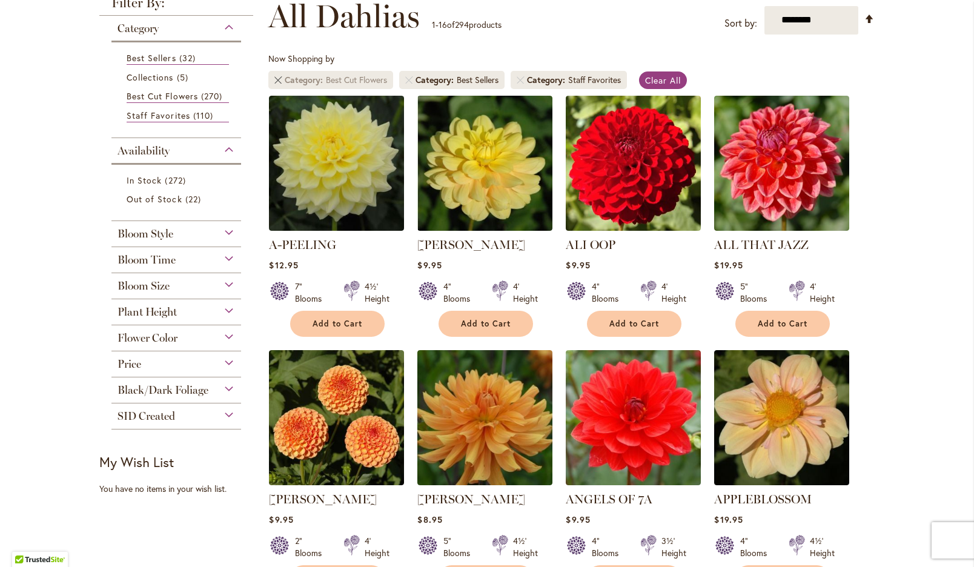
click at [279, 84] on link "Remove Category Best Cut Flowers" at bounding box center [277, 79] width 7 height 7
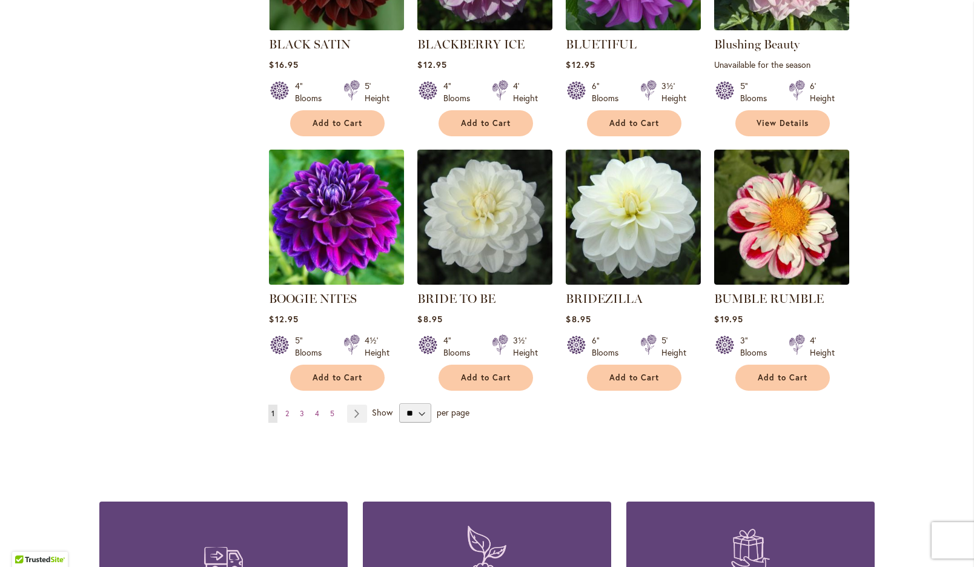
scroll to position [890, 0]
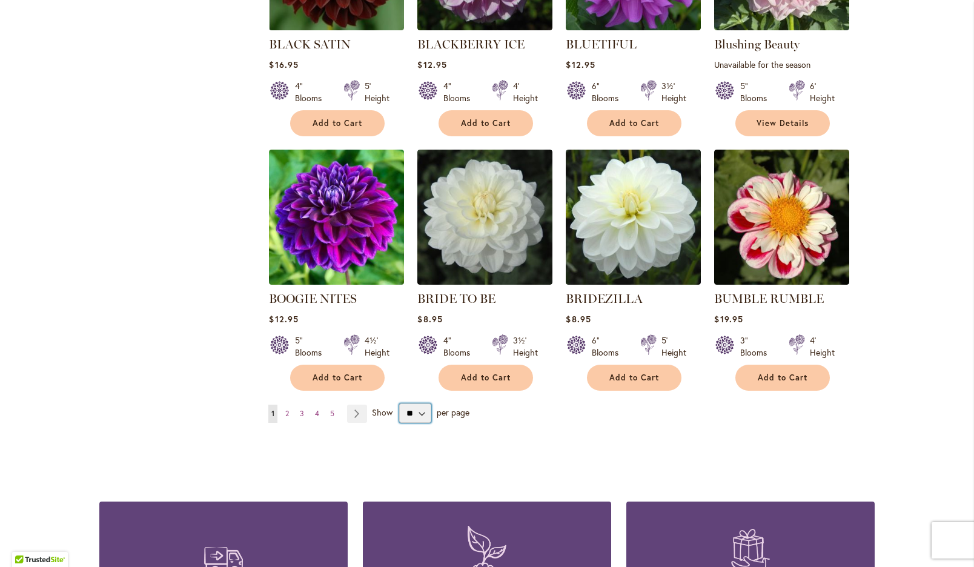
select select "**"
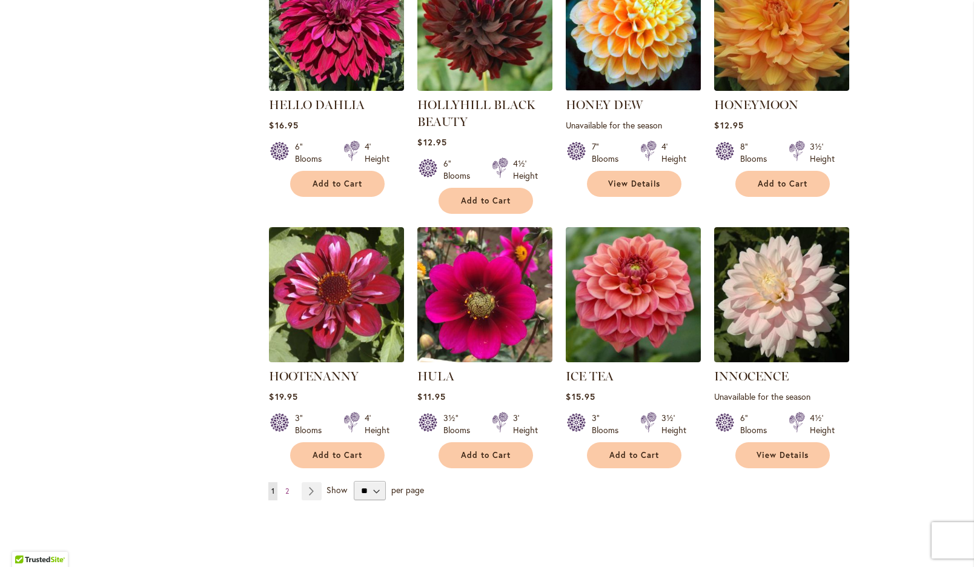
scroll to position [3986, 0]
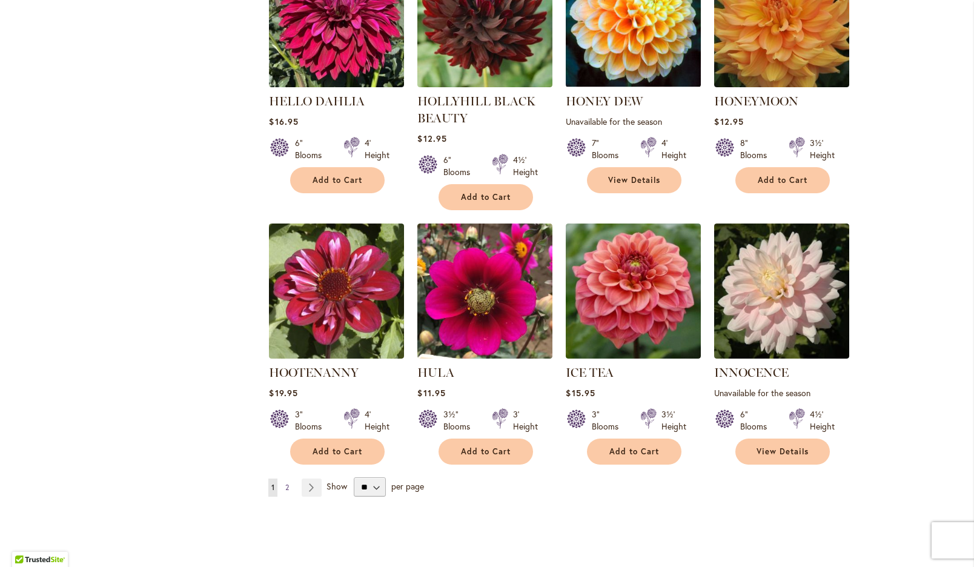
click at [288, 483] on span "2" at bounding box center [287, 487] width 4 height 9
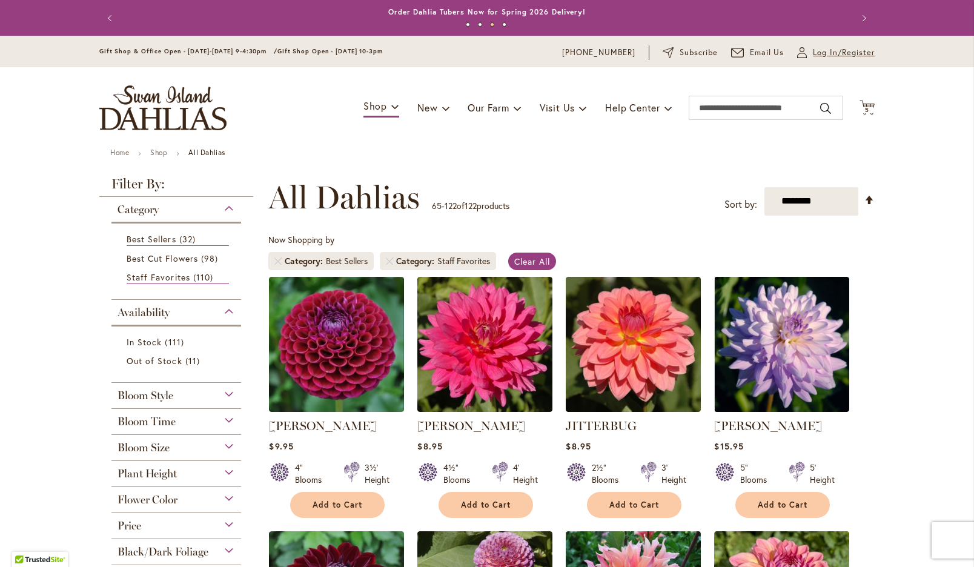
click at [822, 53] on span "Log In/Register" at bounding box center [844, 53] width 62 height 12
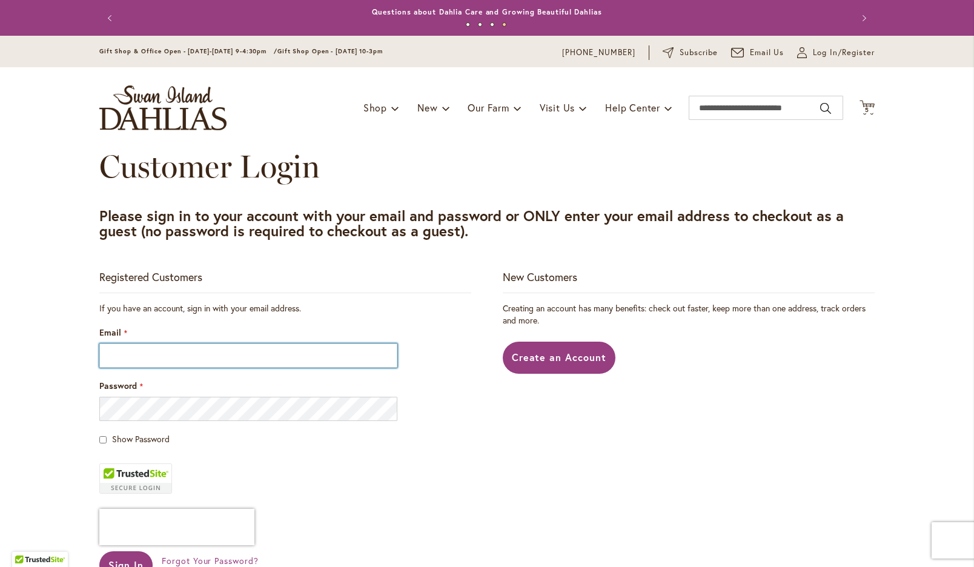
type input "**********"
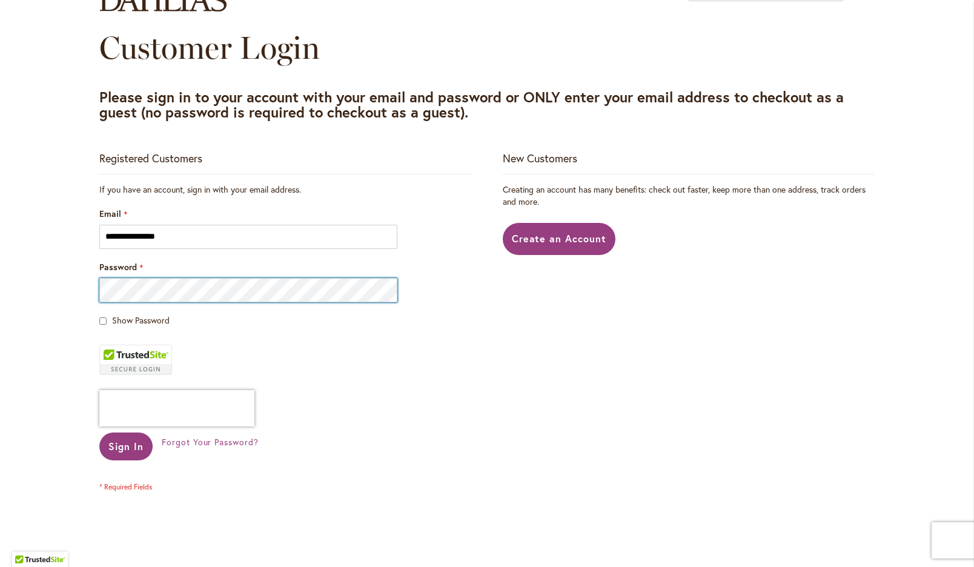
scroll to position [168, 0]
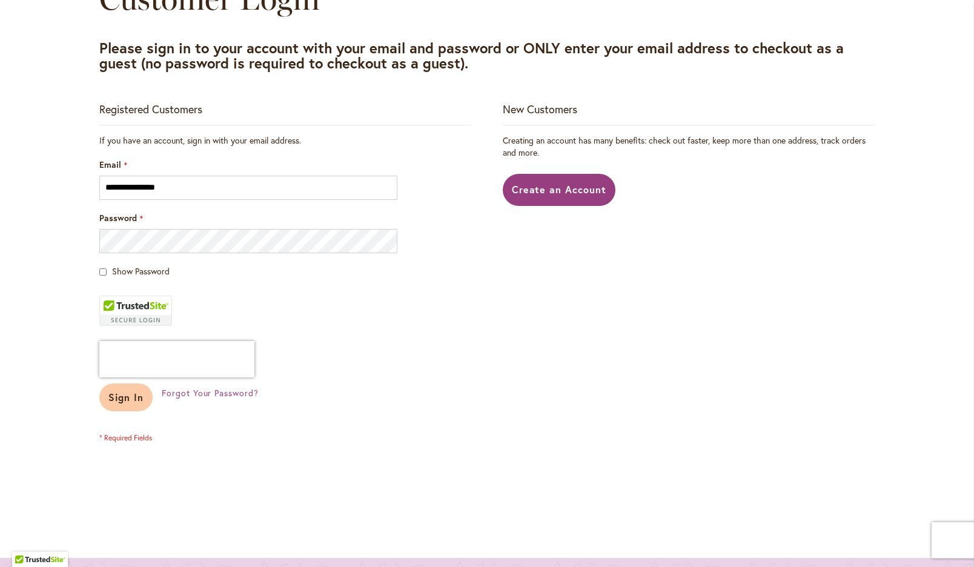
click at [124, 397] on span "Sign In" at bounding box center [125, 397] width 35 height 13
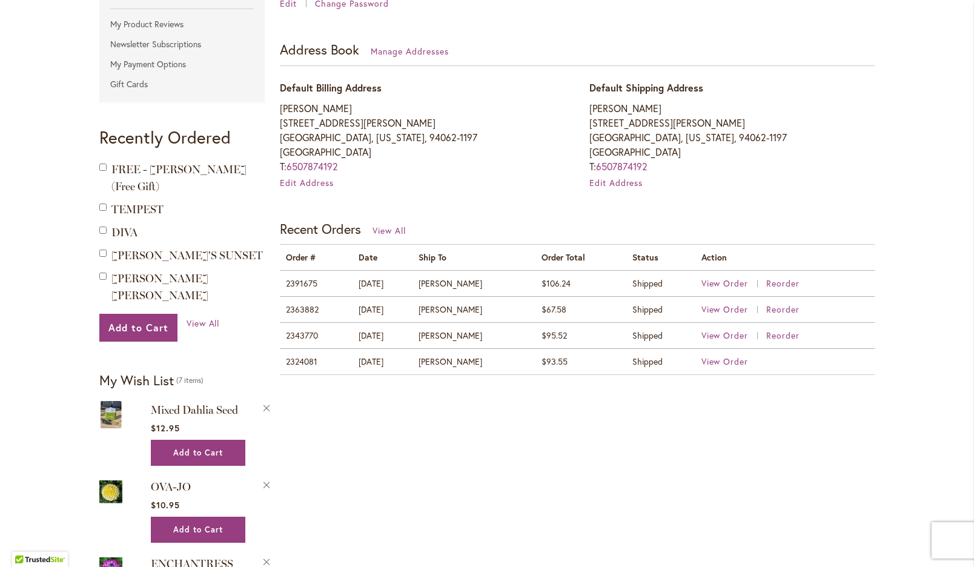
scroll to position [334, 0]
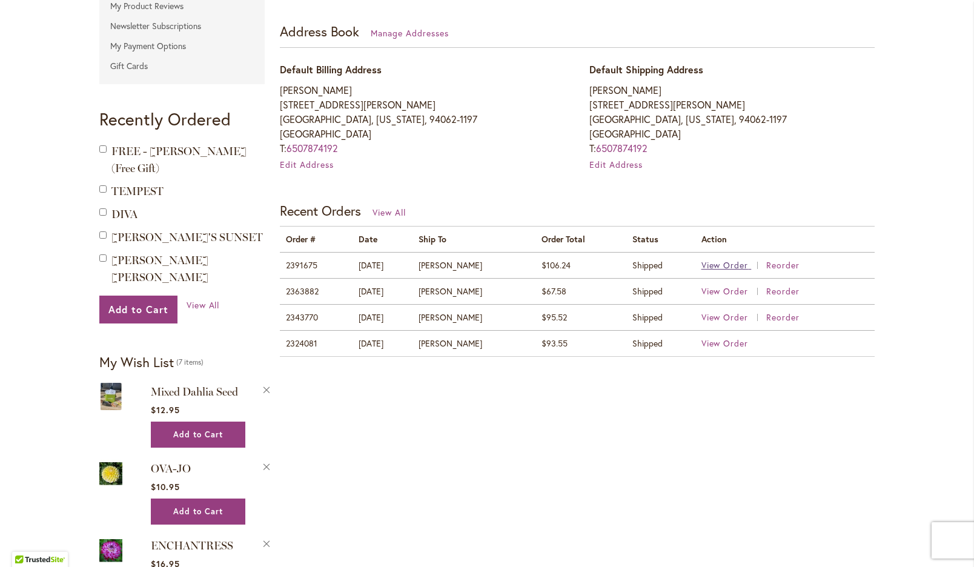
click at [728, 266] on span "View Order" at bounding box center [724, 265] width 47 height 12
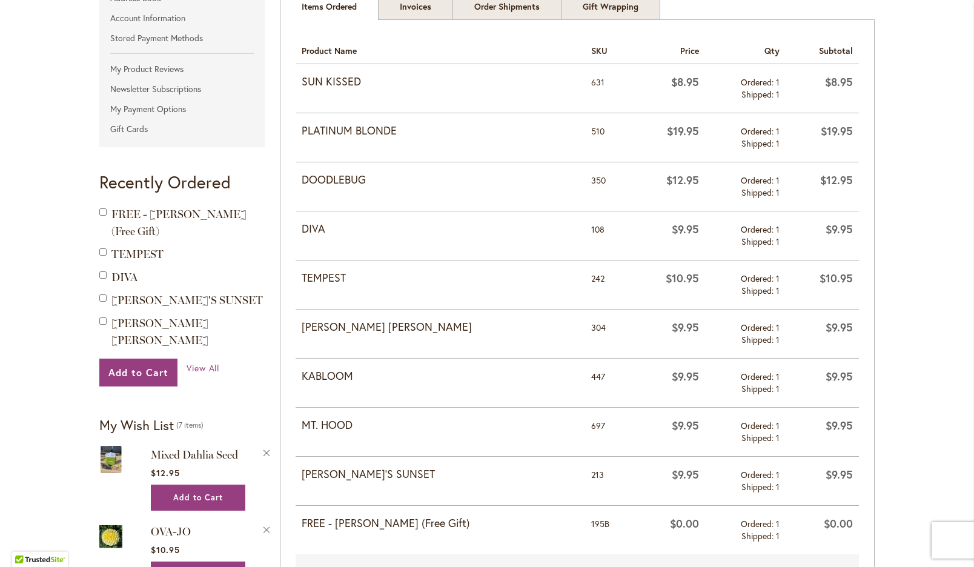
scroll to position [271, 0]
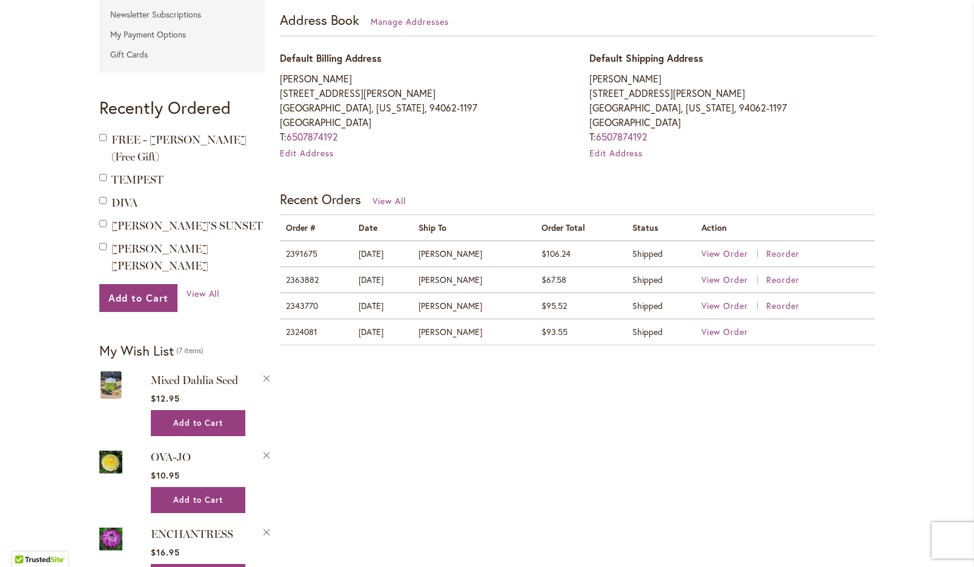
scroll to position [346, 0]
click at [718, 281] on span "View Order" at bounding box center [724, 279] width 47 height 12
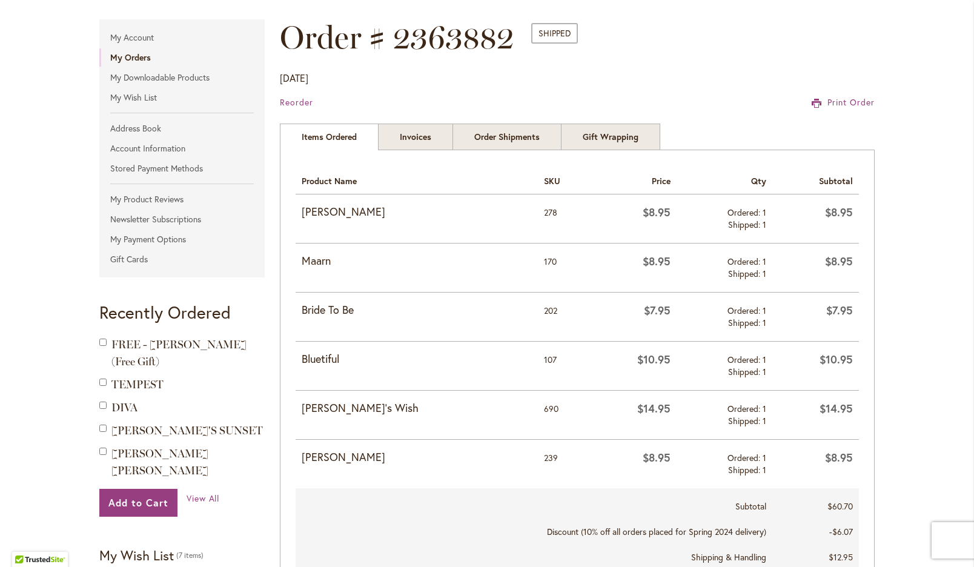
scroll to position [153, 0]
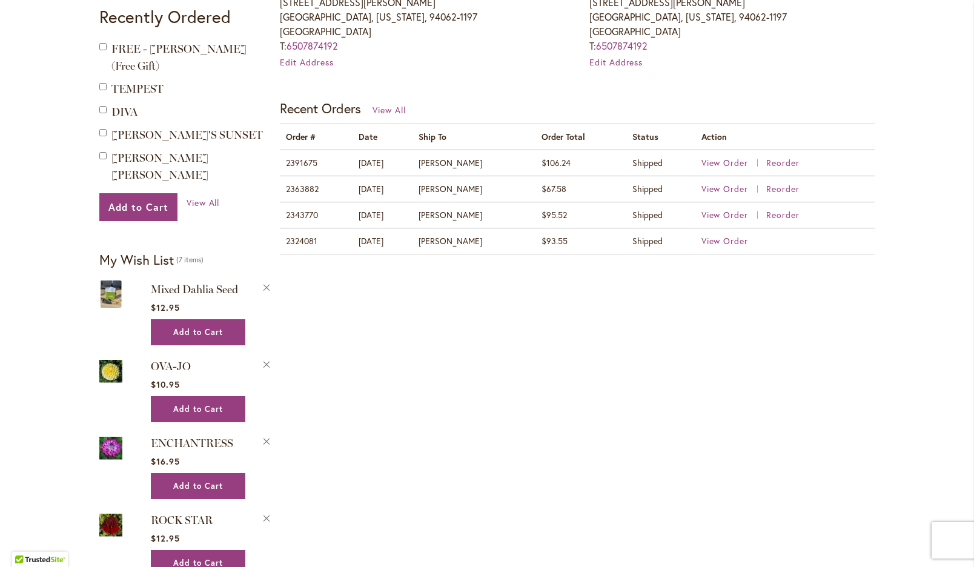
scroll to position [446, 0]
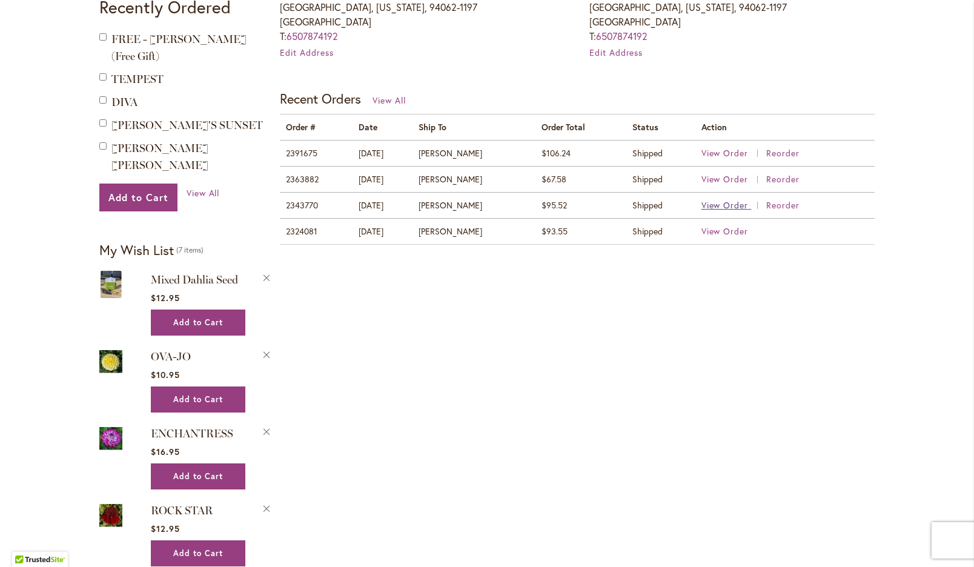
click at [724, 206] on span "View Order" at bounding box center [724, 205] width 47 height 12
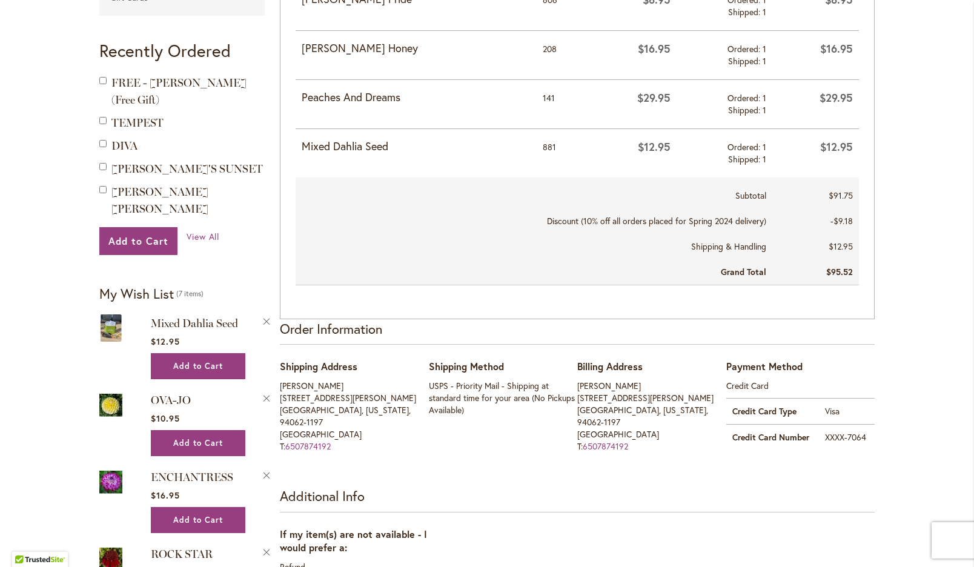
scroll to position [403, 0]
click at [183, 316] on span "Mixed Dahlia Seed" at bounding box center [194, 322] width 87 height 13
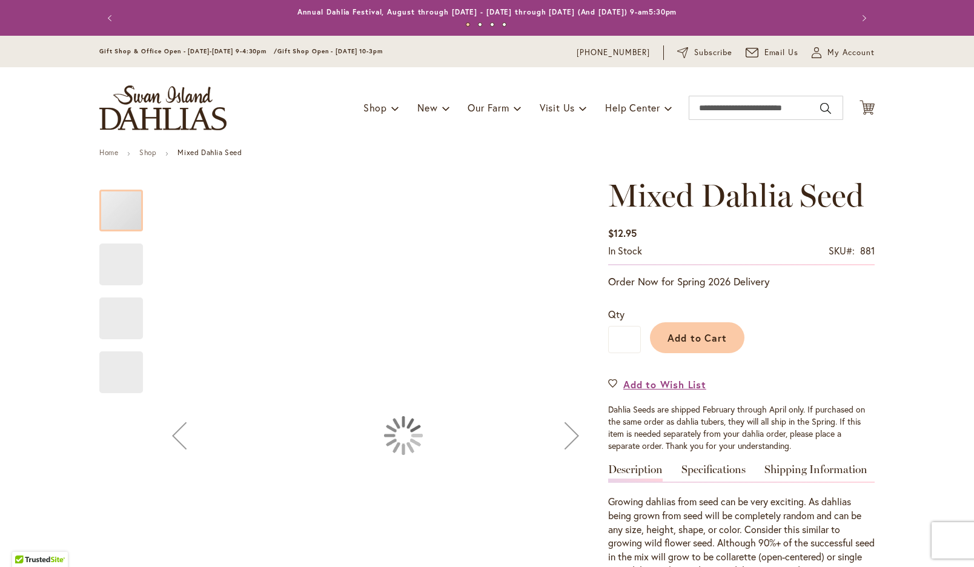
type input "*********"
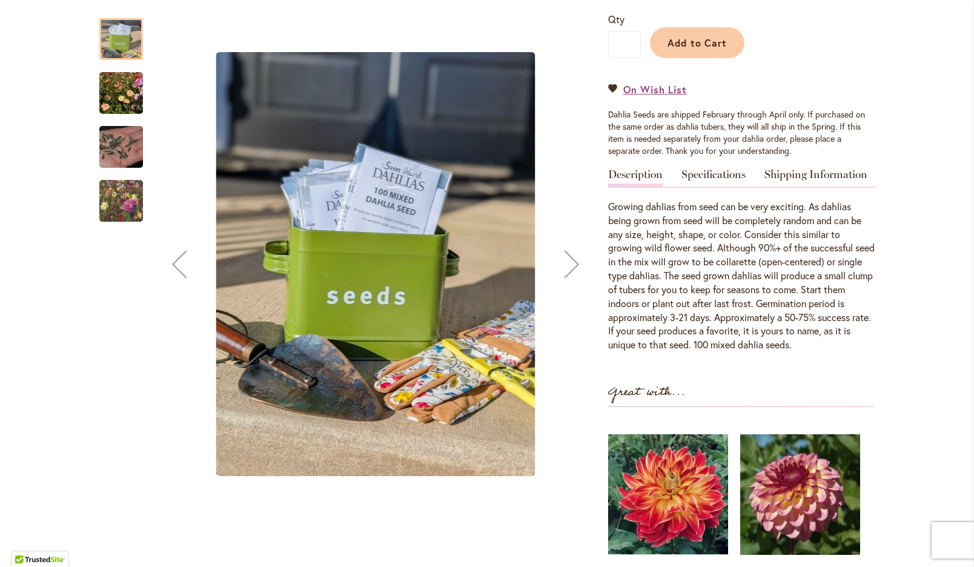
scroll to position [256, 0]
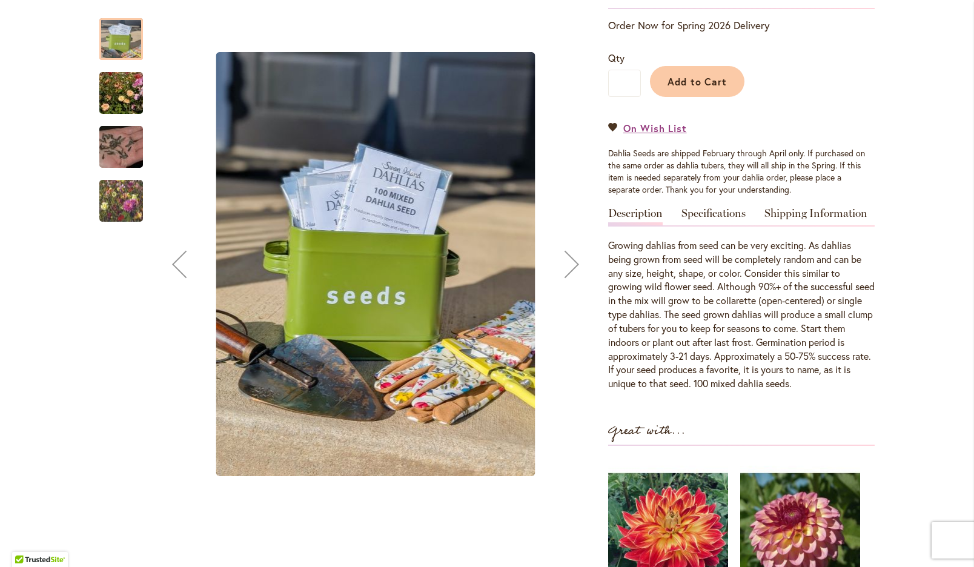
click at [122, 97] on img "Swan Island Dahlias - Dahlia Seedlings" at bounding box center [120, 93] width 87 height 58
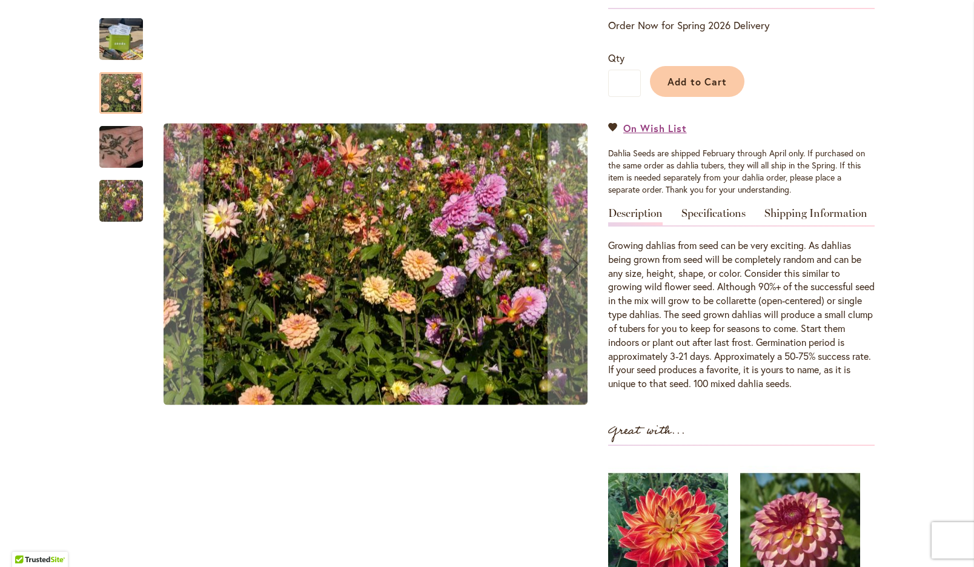
click at [120, 140] on img "Swan Island Dahlias - Dahlia Seed" at bounding box center [120, 147] width 87 height 58
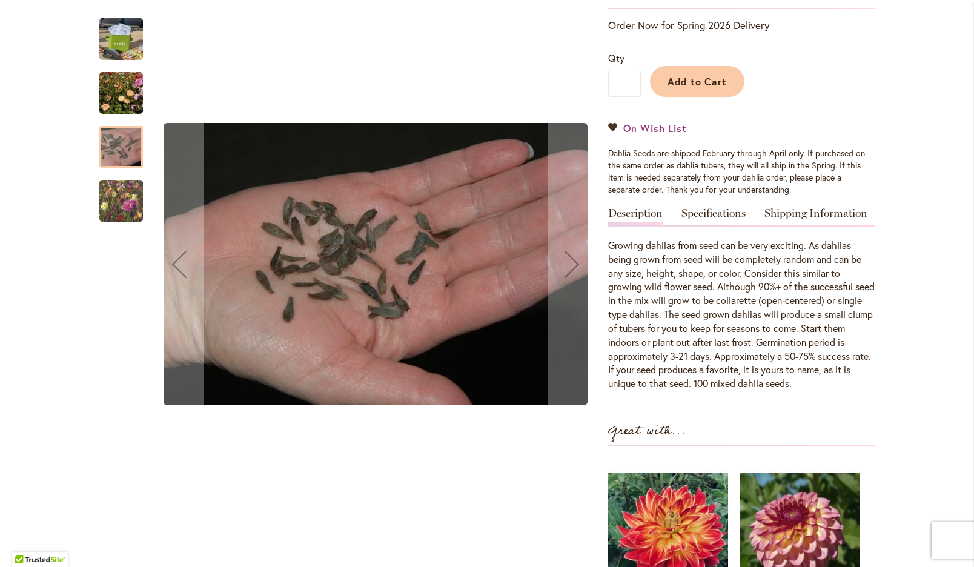
click at [114, 194] on img "Swan Island Dahlias - Dahlia Seedlings" at bounding box center [120, 200] width 87 height 73
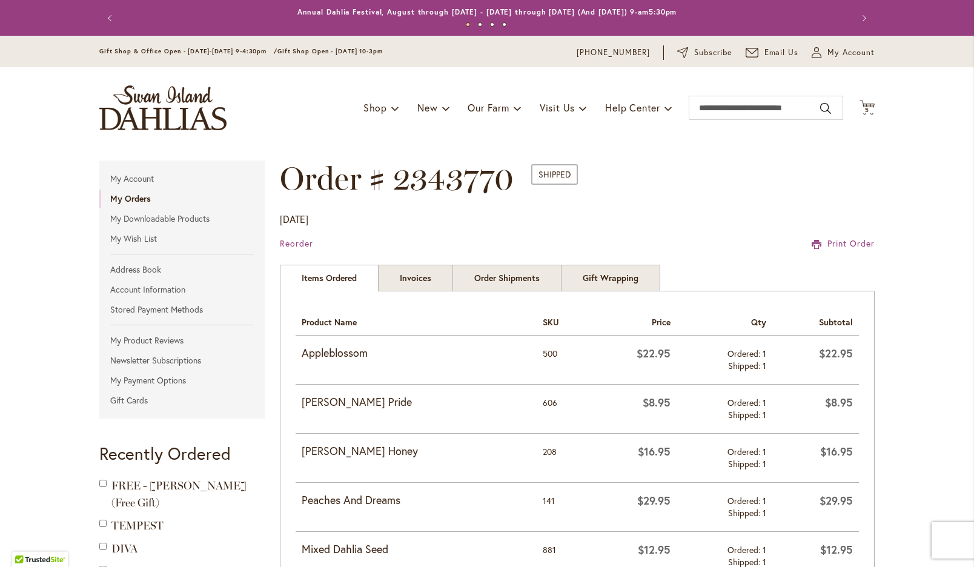
scroll to position [27, 0]
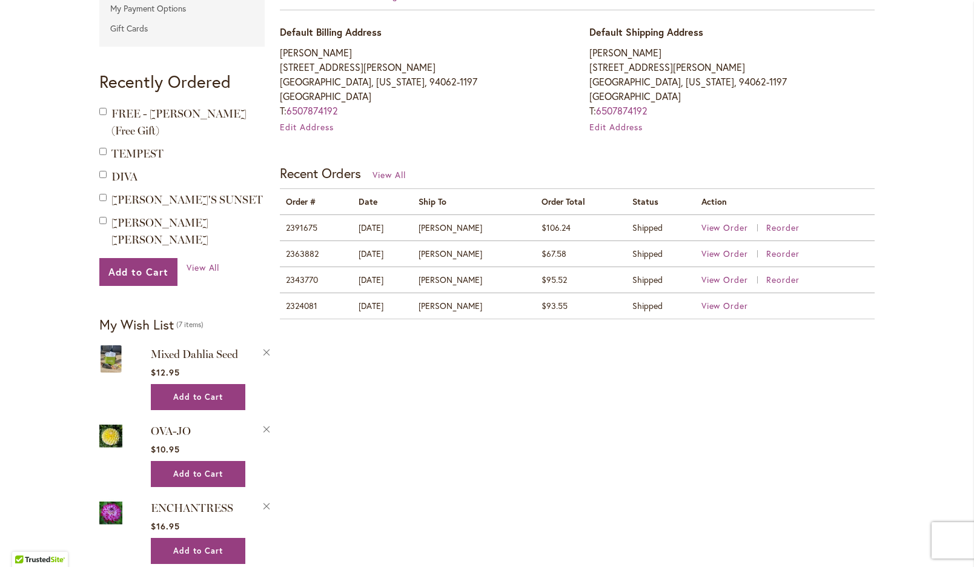
scroll to position [372, 0]
click at [730, 303] on span "View Order" at bounding box center [724, 305] width 47 height 12
